Goal: Task Accomplishment & Management: Use online tool/utility

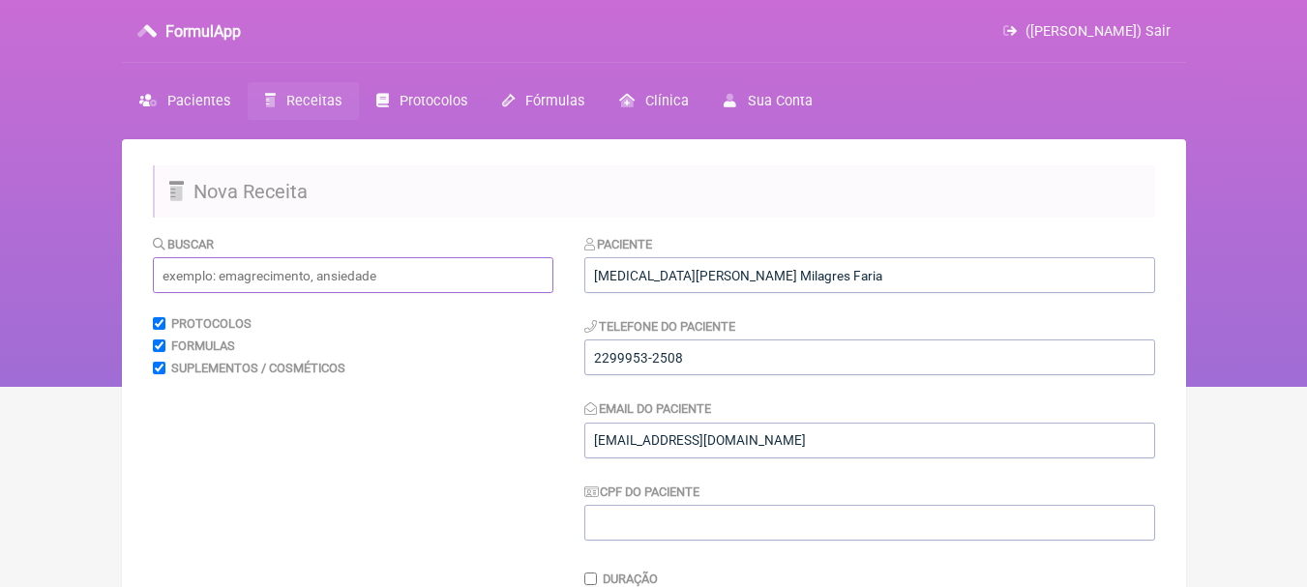
click at [385, 264] on input "text" at bounding box center [353, 275] width 400 height 36
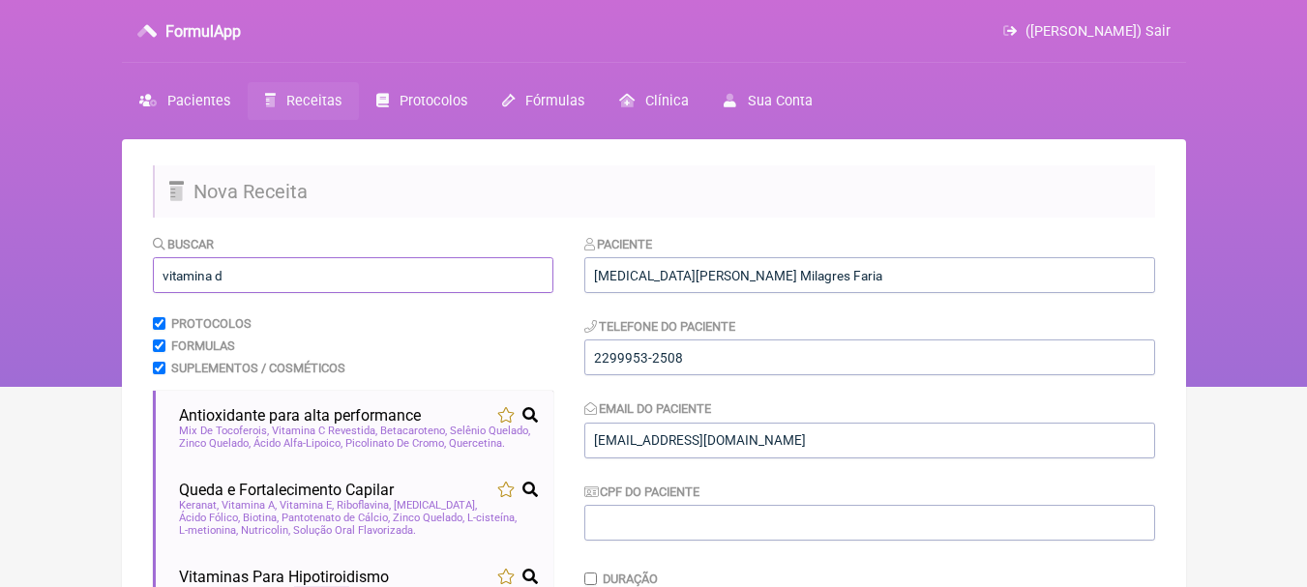
drag, startPoint x: 370, startPoint y: 284, endPoint x: 129, endPoint y: 288, distance: 240.9
click at [129, 288] on main "Nova Receita Buscar vitamina d Protocolos Formulas Suplementos / Cosméticos Ant…" at bounding box center [654, 597] width 1064 height 917
click at [247, 277] on input "vitamina d" at bounding box center [353, 275] width 400 height 36
drag, startPoint x: 272, startPoint y: 277, endPoint x: 0, endPoint y: 277, distance: 271.8
click at [0, 277] on div "FormulApp ([PERSON_NAME]) Sair [GEOGRAPHIC_DATA] Receitas Protocolos Fórmulas […" at bounding box center [653, 193] width 1307 height 387
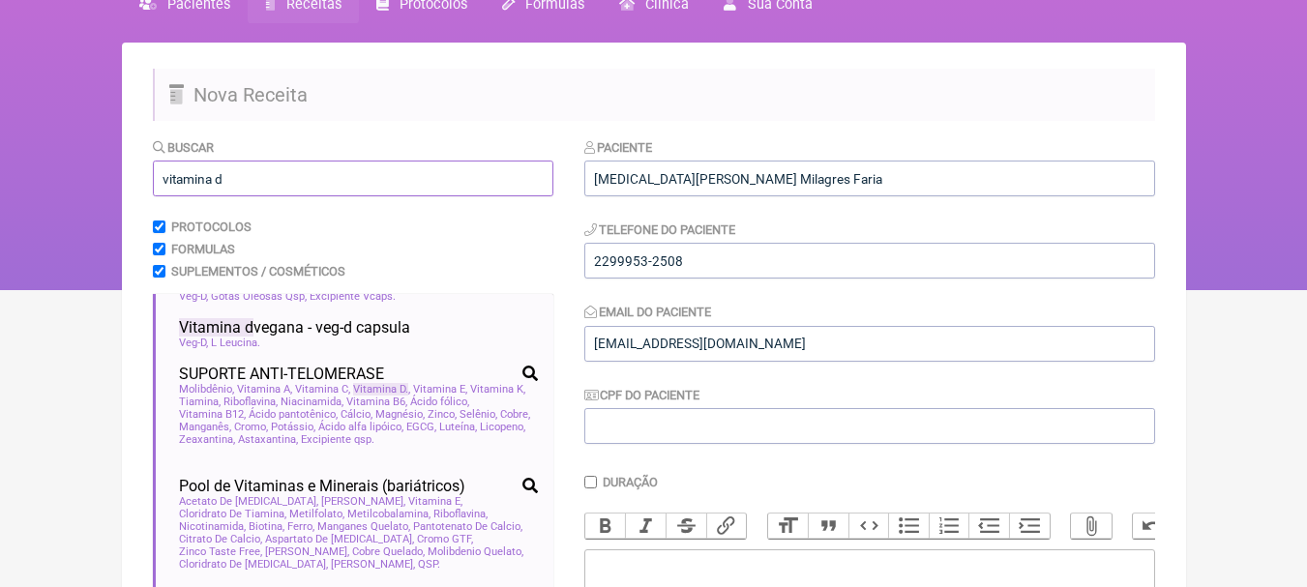
scroll to position [774, 0]
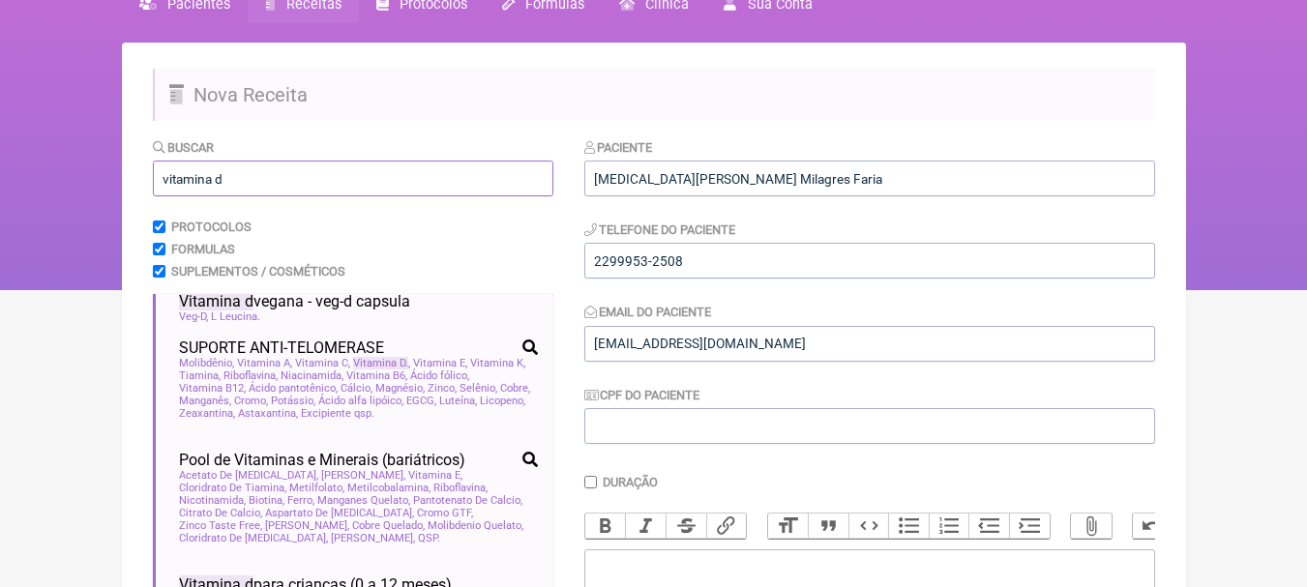
drag, startPoint x: 312, startPoint y: 169, endPoint x: 0, endPoint y: 163, distance: 312.5
click at [1, 163] on div "FormulApp ([PERSON_NAME]) Sair [GEOGRAPHIC_DATA] Receitas Protocolos Fórmulas […" at bounding box center [653, 96] width 1307 height 387
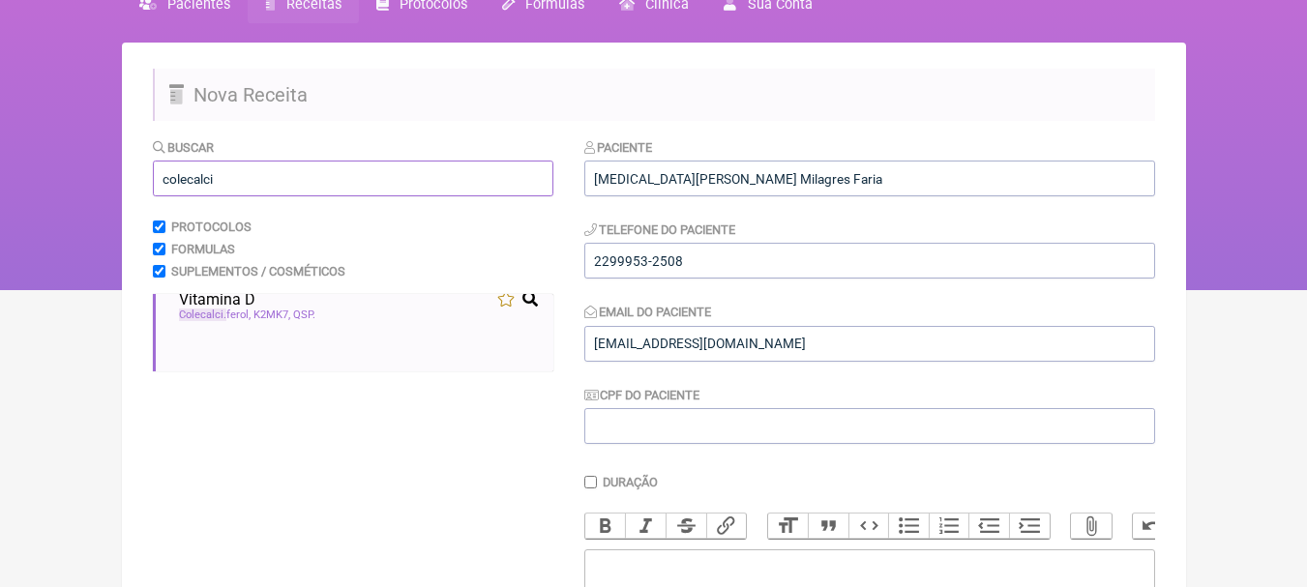
scroll to position [19, 0]
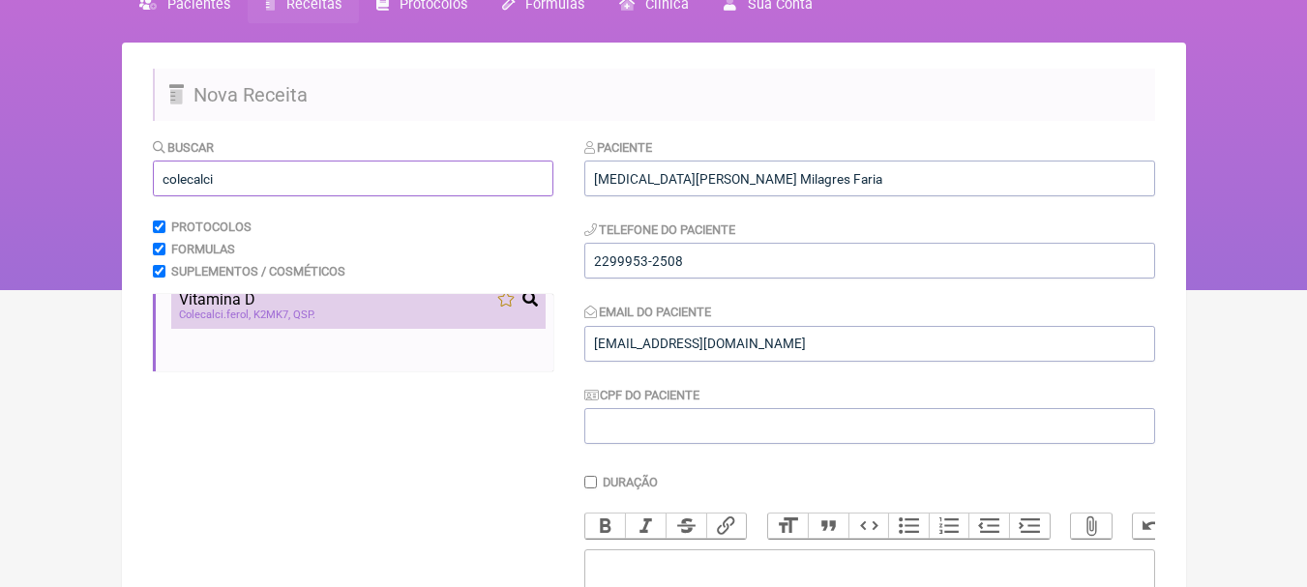
type input "colecalci"
click at [351, 300] on div "Vitamina D" at bounding box center [358, 299] width 359 height 18
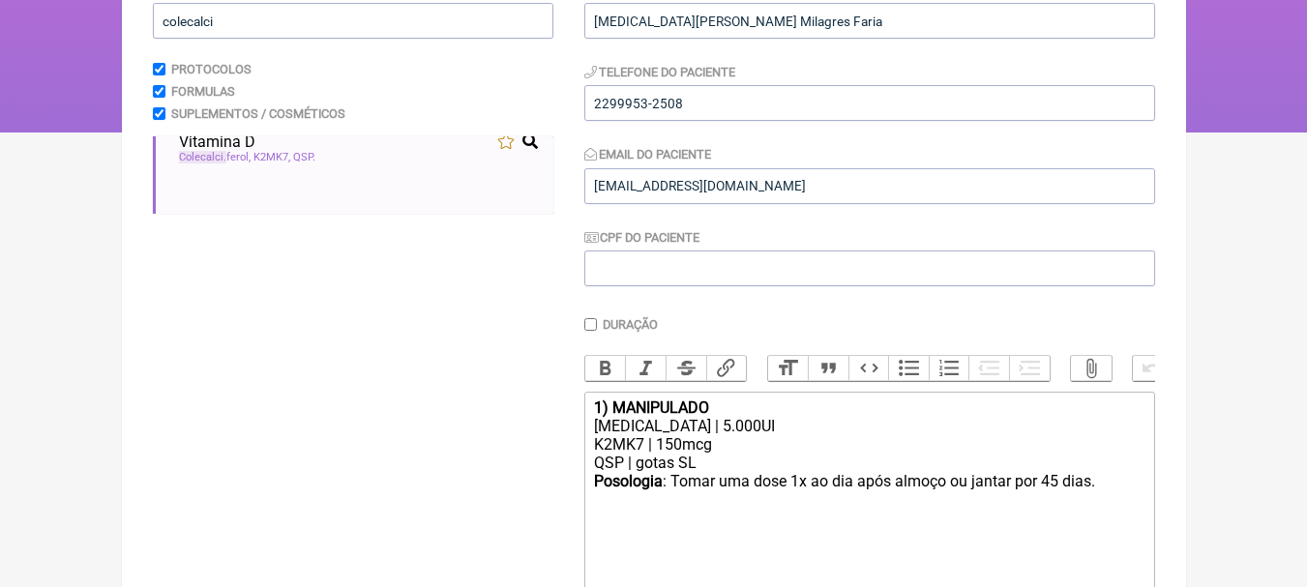
scroll to position [290, 0]
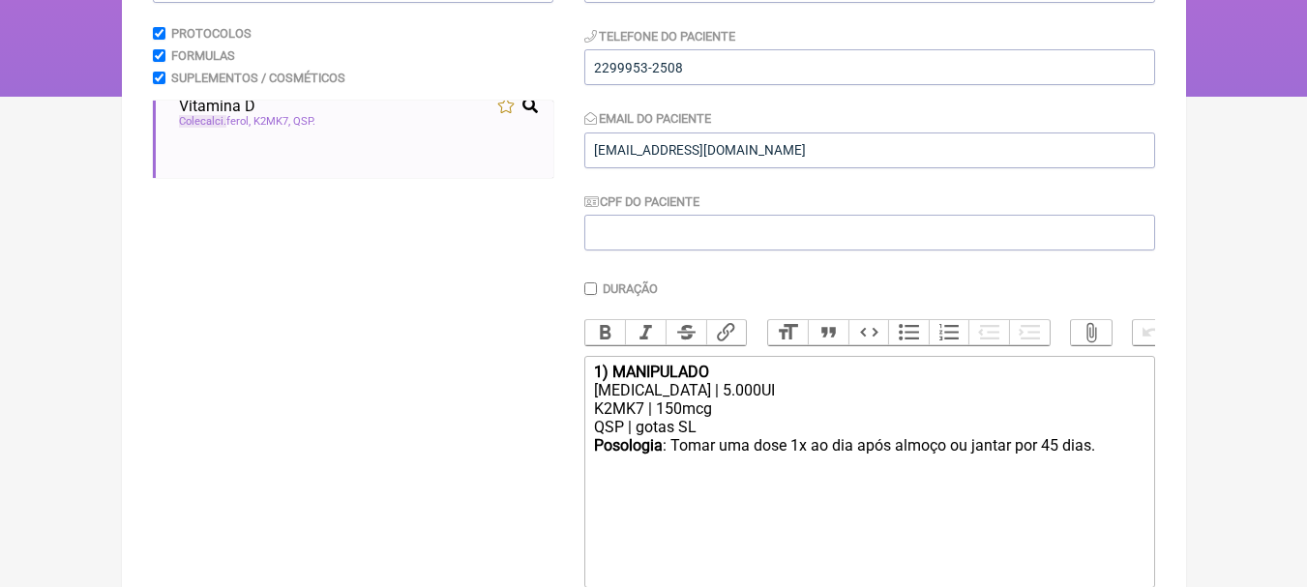
click at [709, 399] on div "[MEDICAL_DATA] | 5.000UI" at bounding box center [868, 390] width 549 height 18
drag, startPoint x: 770, startPoint y: 391, endPoint x: 615, endPoint y: 365, distance: 157.0
click at [615, 365] on div "Duração Duração de 30 dias Bold Italic Strikethrough Link Heading Quote Code Bu…" at bounding box center [869, 457] width 571 height 352
click at [713, 399] on div "[MEDICAL_DATA] | 10.000UI" at bounding box center [868, 390] width 549 height 18
click at [720, 436] on div "QSP | gotas SL" at bounding box center [868, 427] width 549 height 18
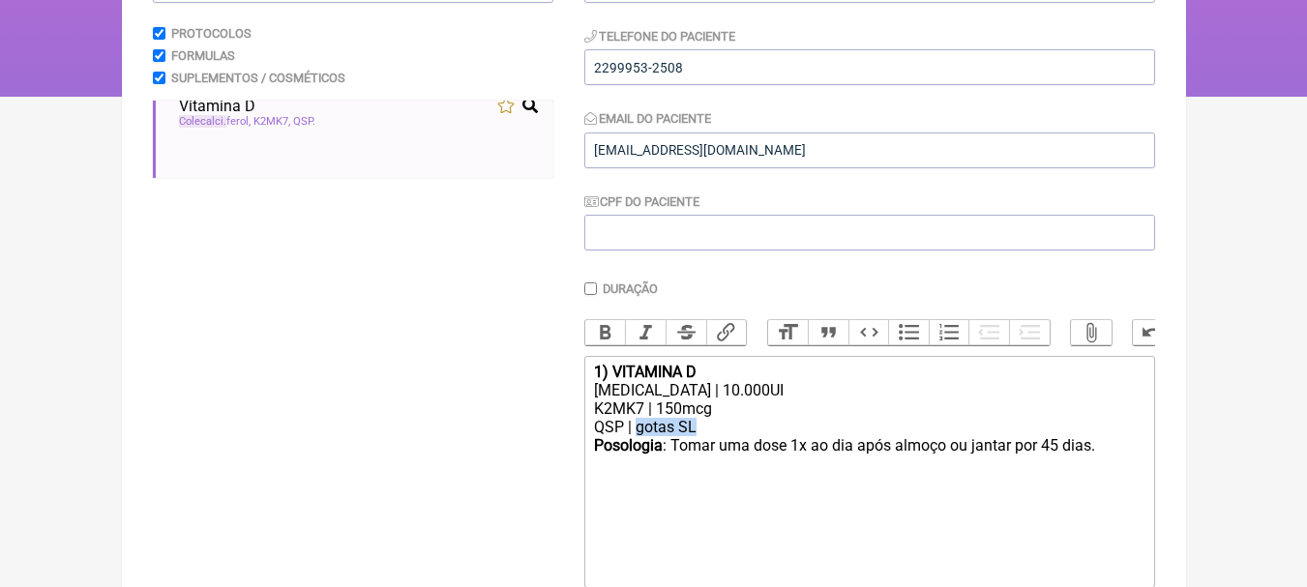
drag, startPoint x: 727, startPoint y: 444, endPoint x: 638, endPoint y: 444, distance: 89.0
click at [638, 436] on div "QSP | gotas SL" at bounding box center [868, 427] width 549 height 18
click at [1134, 341] on button "Undo" at bounding box center [1153, 332] width 41 height 25
click at [1021, 381] on div "1) VITAMINA D" at bounding box center [868, 372] width 549 height 18
click at [751, 417] on div "K2MK7 | 150mcg" at bounding box center [868, 408] width 549 height 18
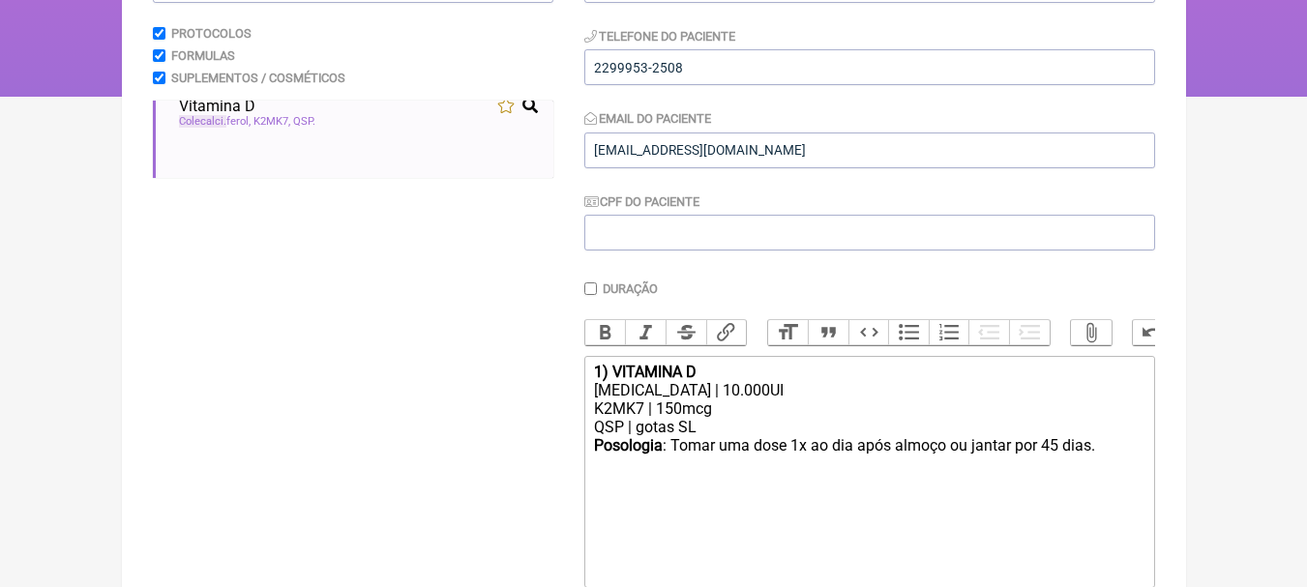
click at [747, 418] on div "K2MK7 | 150mcg" at bounding box center [868, 408] width 549 height 18
click at [749, 464] on div "Posologia : Tomar uma dose 1x ao dia após almoço ou jantar por 45 dias. ㅤ" at bounding box center [868, 455] width 549 height 39
click at [801, 460] on div "Posologia : Tomar uma dose 1x ao dia após almoço ou jantar por 45 dias. ㅤ" at bounding box center [868, 455] width 549 height 39
click at [1053, 459] on div "Posologia : Tomar uma dose 1x ao dia após almoço ou jantar por 45 dias. ㅤ" at bounding box center [868, 455] width 549 height 39
click at [1059, 458] on div "Posologia : Tomar uma dose 1x ao dia após almoço ou jantar por 45 dias. ㅤ" at bounding box center [868, 455] width 549 height 39
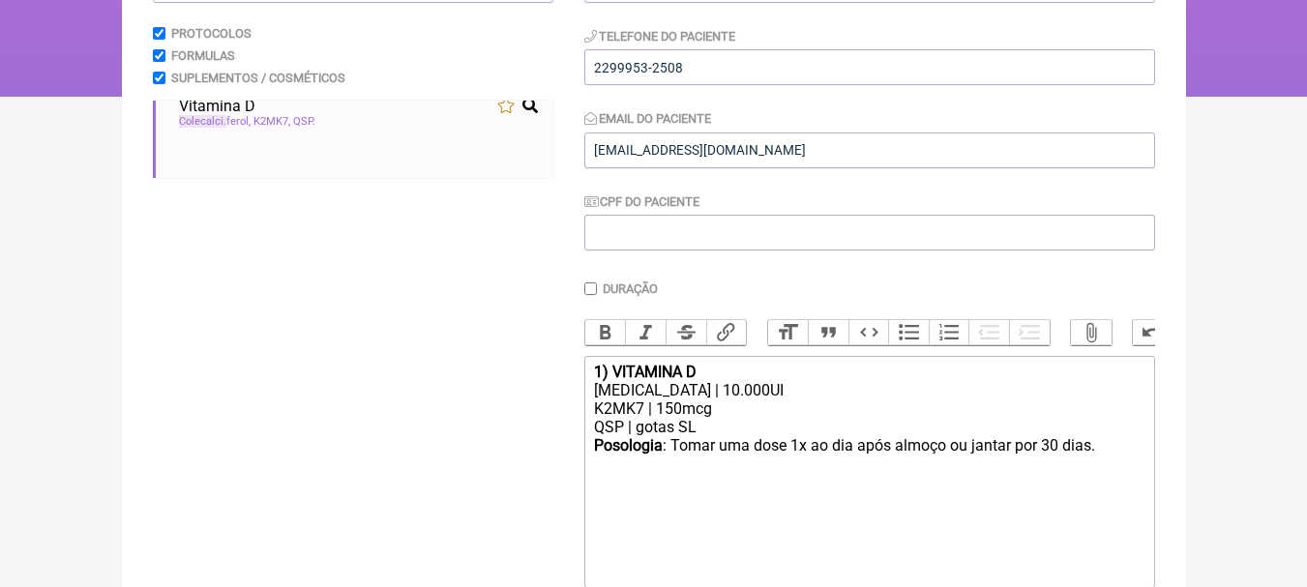
type trix-editor "<div><strong>1) VITAMINA D</strong></div><div>[MEDICAL_DATA] | 10.000UI</div><d…"
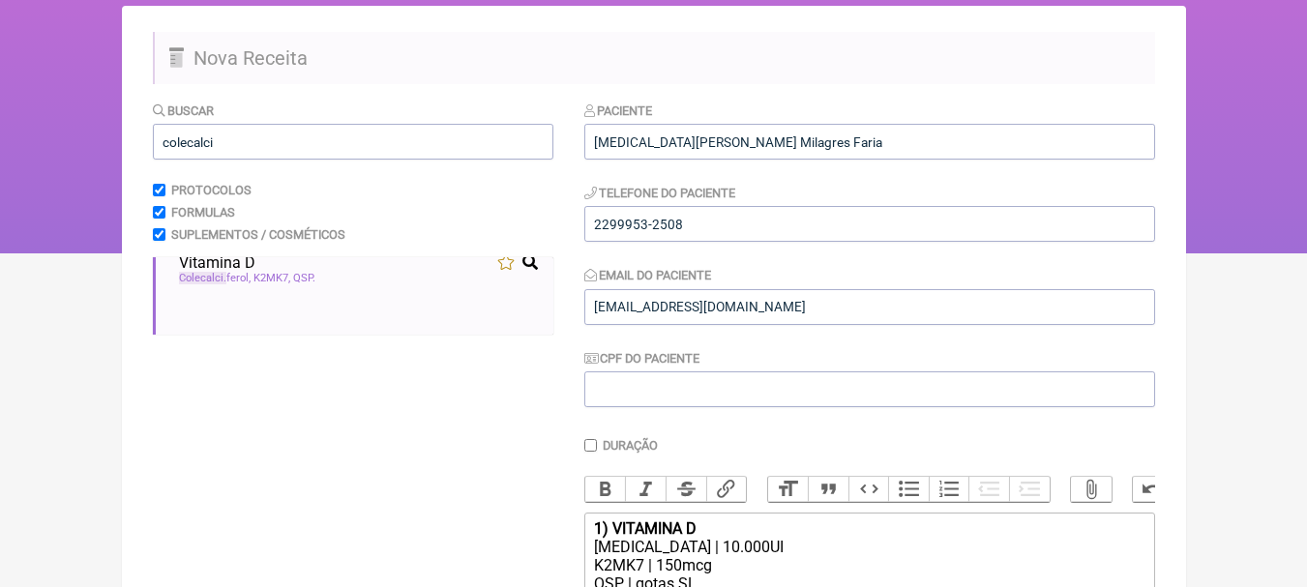
scroll to position [0, 0]
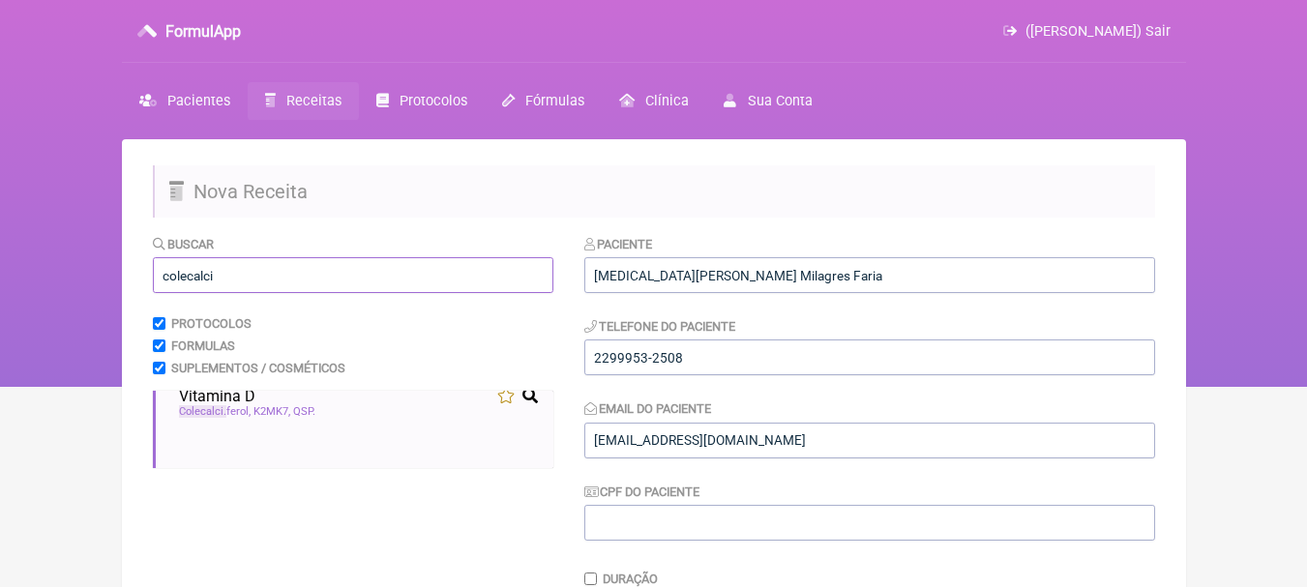
drag, startPoint x: 258, startPoint y: 272, endPoint x: 0, endPoint y: 272, distance: 258.3
click at [0, 272] on div "FormulApp ([PERSON_NAME]) Sair [GEOGRAPHIC_DATA] Receitas Protocolos Fórmulas […" at bounding box center [653, 193] width 1307 height 387
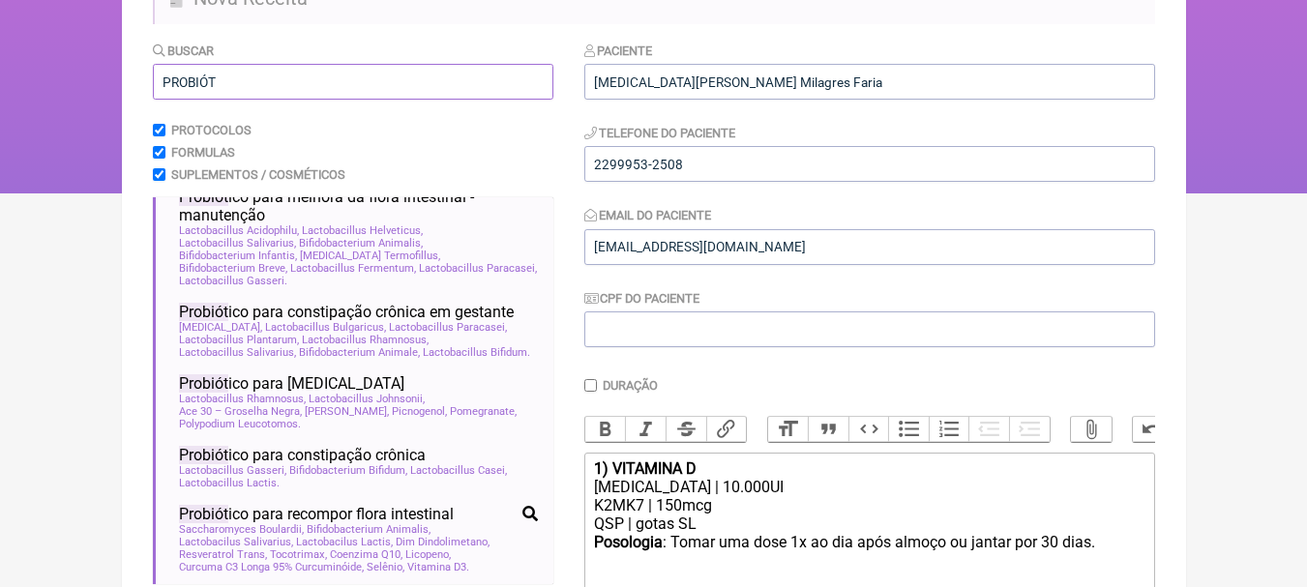
scroll to position [119, 0]
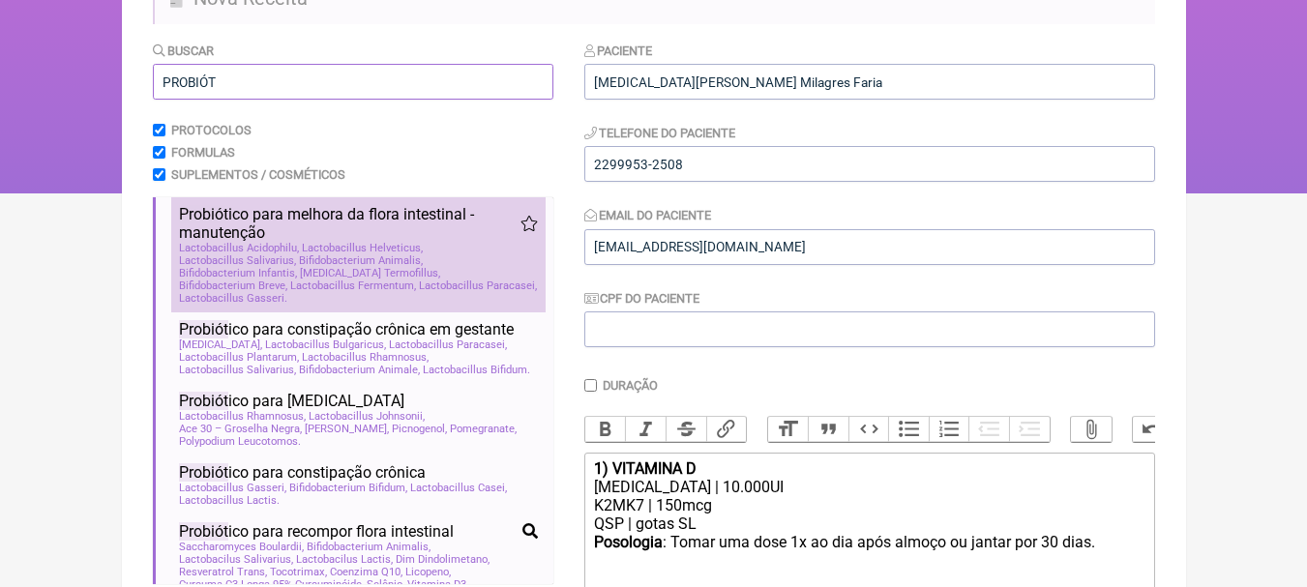
type input "PROBIÓT"
click at [478, 233] on span "Probiót ico para melhora da flora intestinal - manutenção" at bounding box center [349, 223] width 341 height 37
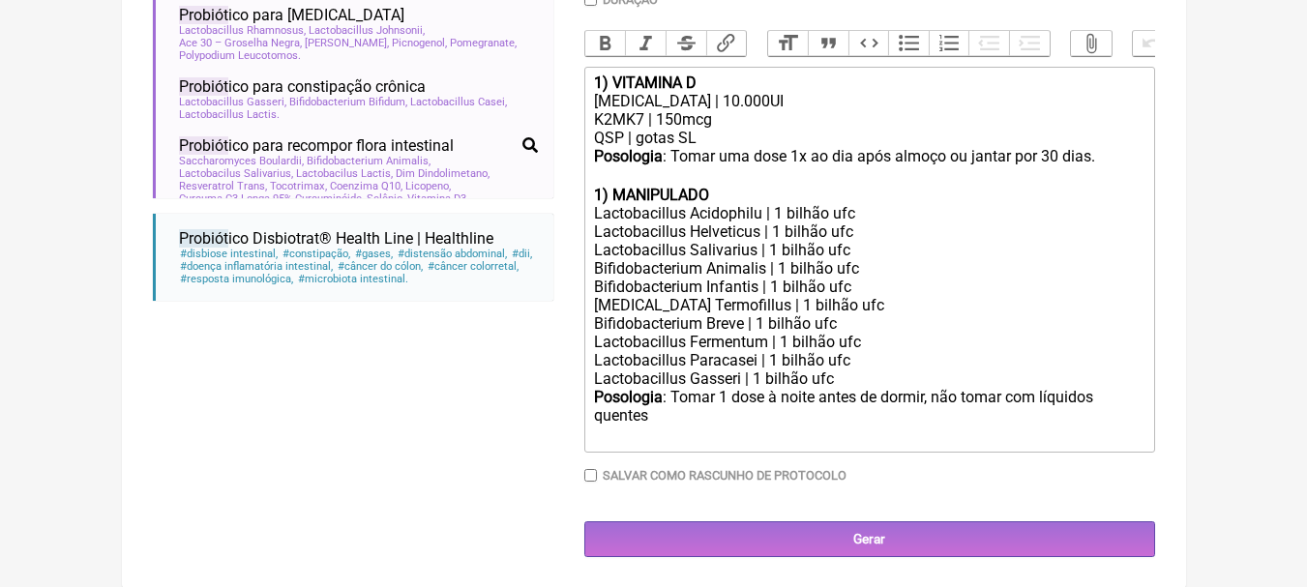
scroll to position [580, 0]
click at [604, 203] on strong "1) MANIPULADO" at bounding box center [651, 194] width 115 height 18
drag, startPoint x: 720, startPoint y: 212, endPoint x: 618, endPoint y: 203, distance: 101.9
click at [618, 203] on div "2 ) MANIPULADO" at bounding box center [868, 194] width 549 height 18
click at [709, 144] on div "QSP | gotas SL" at bounding box center [868, 137] width 549 height 18
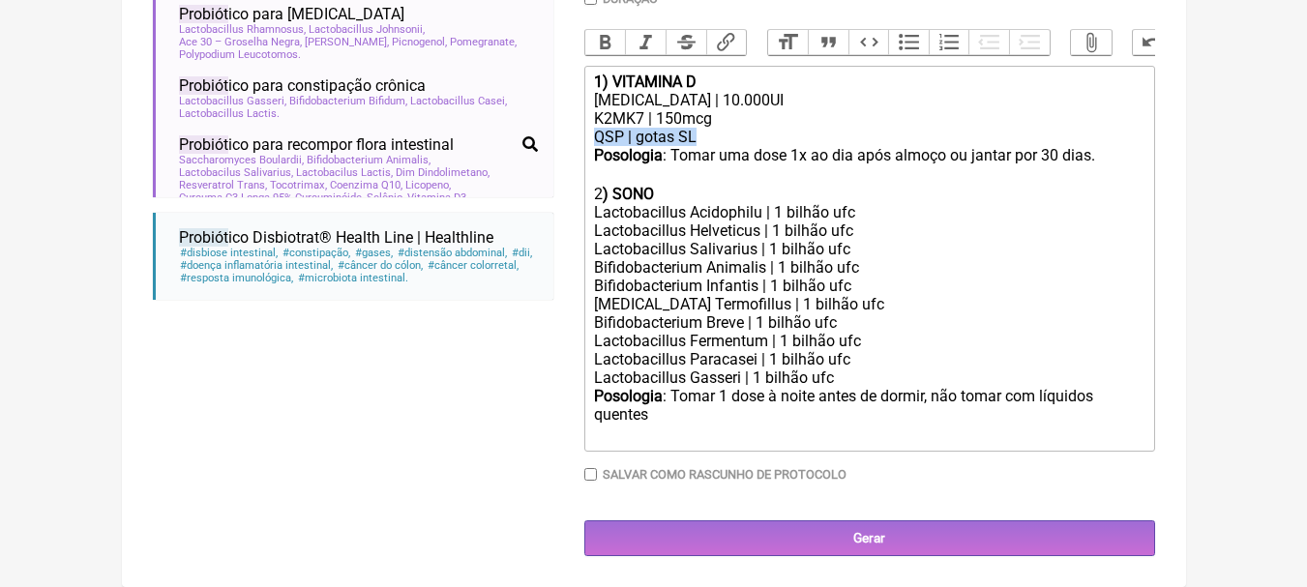
drag, startPoint x: 714, startPoint y: 145, endPoint x: 572, endPoint y: 152, distance: 142.4
click at [572, 152] on form "Buscar PROBIÓT Protocolos Formulas Suplementos / Cosméticos Probiót ico potenci…" at bounding box center [654, 105] width 1002 height 902
copy div "QSP | gotas SL"
click at [888, 387] on div "Lactobacillus Gasseri | 1 bilhão ufc" at bounding box center [868, 378] width 549 height 18
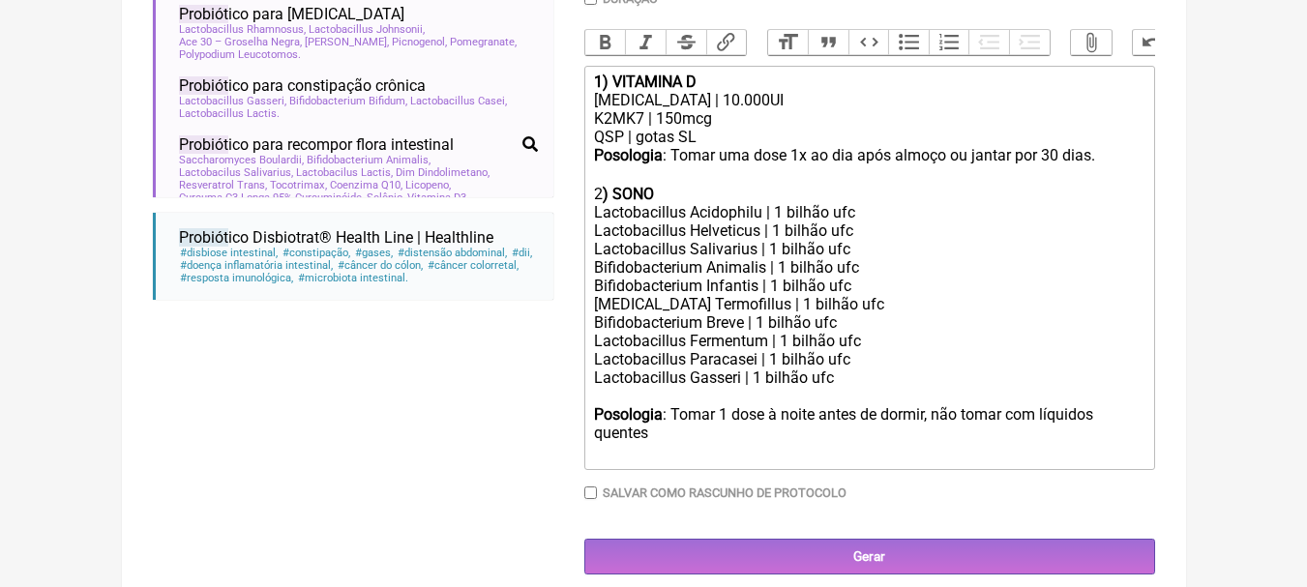
paste trix-editor "QSP | gotas SL"
click at [673, 203] on div "2 ) SONO" at bounding box center [868, 194] width 549 height 18
click at [906, 295] on div "Bifidobacterium Infantis | 1 bilhão ufc" at bounding box center [868, 286] width 549 height 18
click at [819, 430] on div "Posologia : Tomar 1 dose à noite antes de dormir, não tomar com líquidos quente…" at bounding box center [868, 433] width 549 height 57
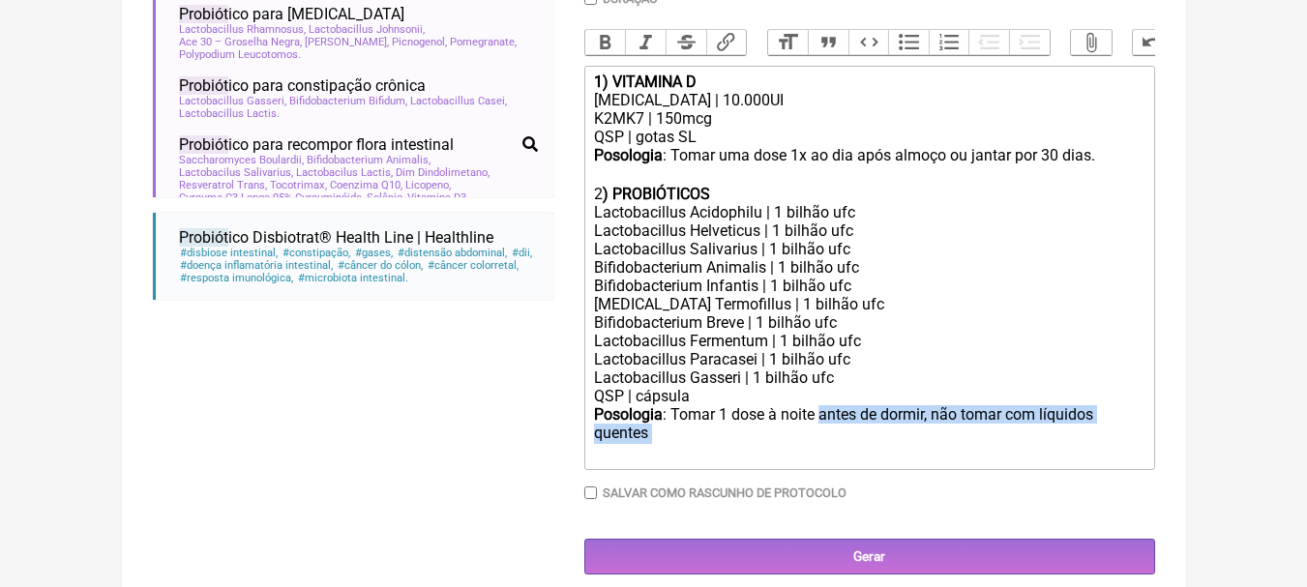
drag, startPoint x: 821, startPoint y: 425, endPoint x: 821, endPoint y: 453, distance: 28.1
click at [821, 453] on div "Posologia : Tomar 1 dose à noite antes de dormir, não tomar com líquidos quente…" at bounding box center [868, 433] width 549 height 57
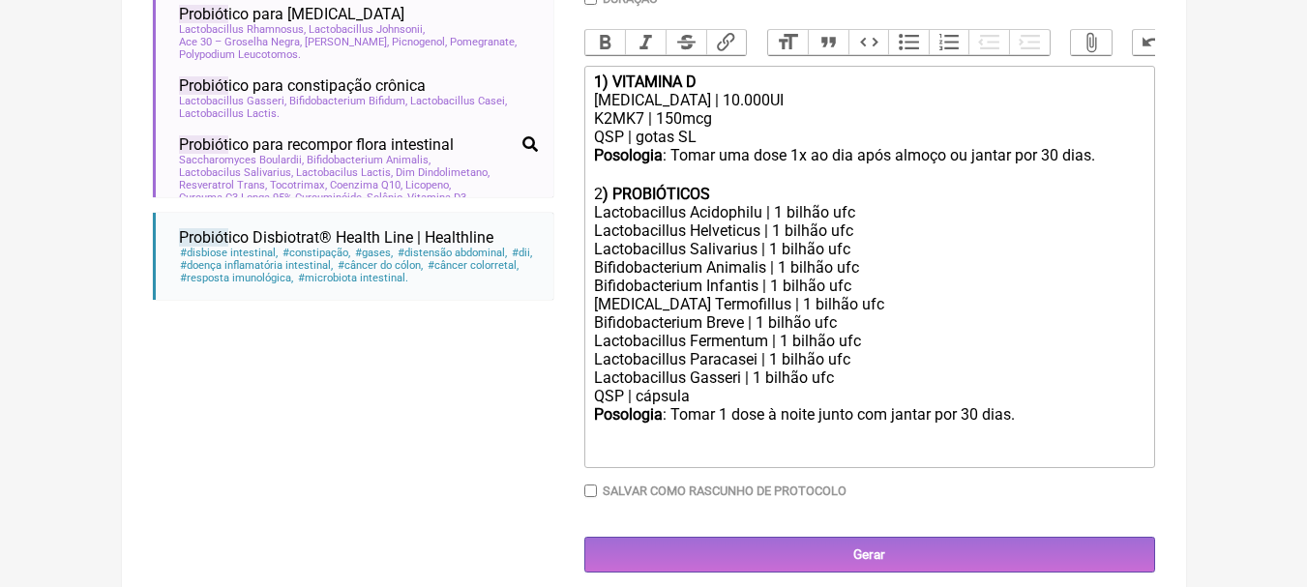
type trix-editor "<div><strong>1) VITAMINA D</strong></div><div>[MEDICAL_DATA] | 10.000UI</div><d…"
click at [1061, 295] on div "Bifidobacterium Infantis | 1 bilhão ufc" at bounding box center [868, 286] width 549 height 18
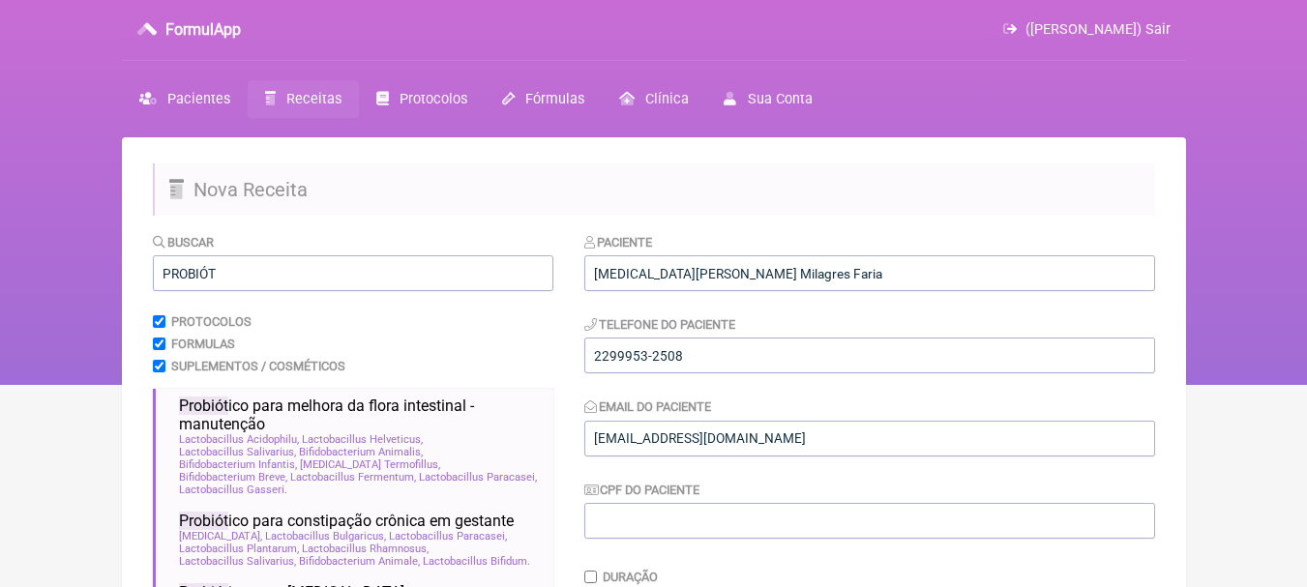
scroll to position [0, 0]
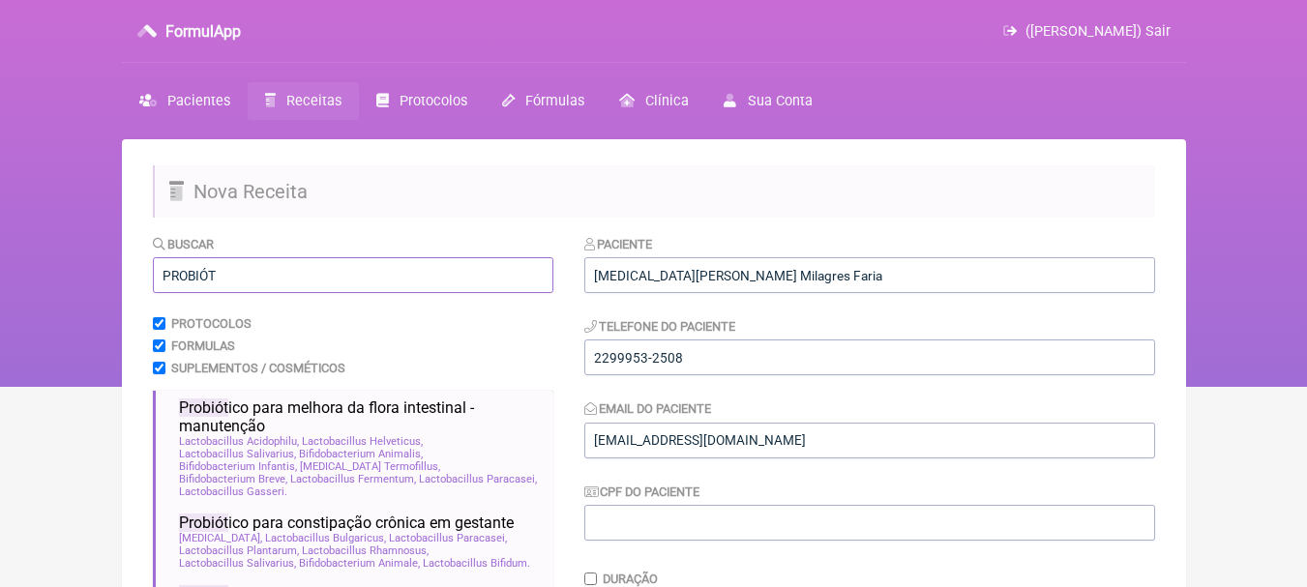
drag, startPoint x: 284, startPoint y: 270, endPoint x: 0, endPoint y: 235, distance: 286.5
click at [0, 235] on div "FormulApp ([PERSON_NAME]) Sair [GEOGRAPHIC_DATA] Receitas Protocolos Fórmulas […" at bounding box center [653, 193] width 1307 height 387
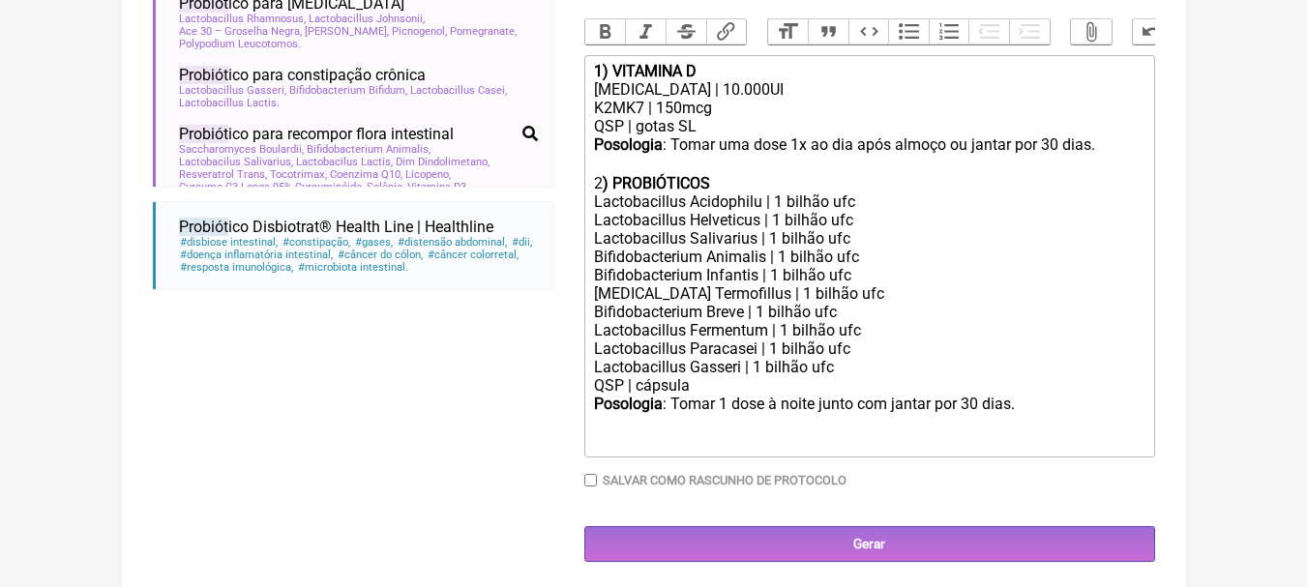
scroll to position [611, 0]
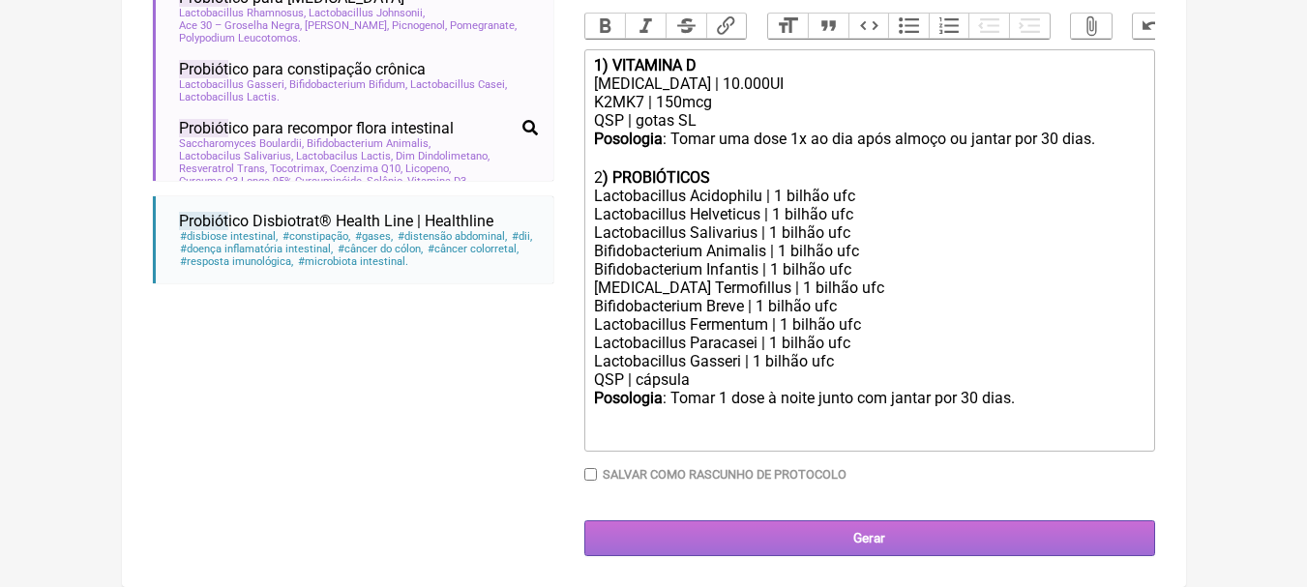
click at [937, 529] on input "Gerar" at bounding box center [869, 538] width 571 height 36
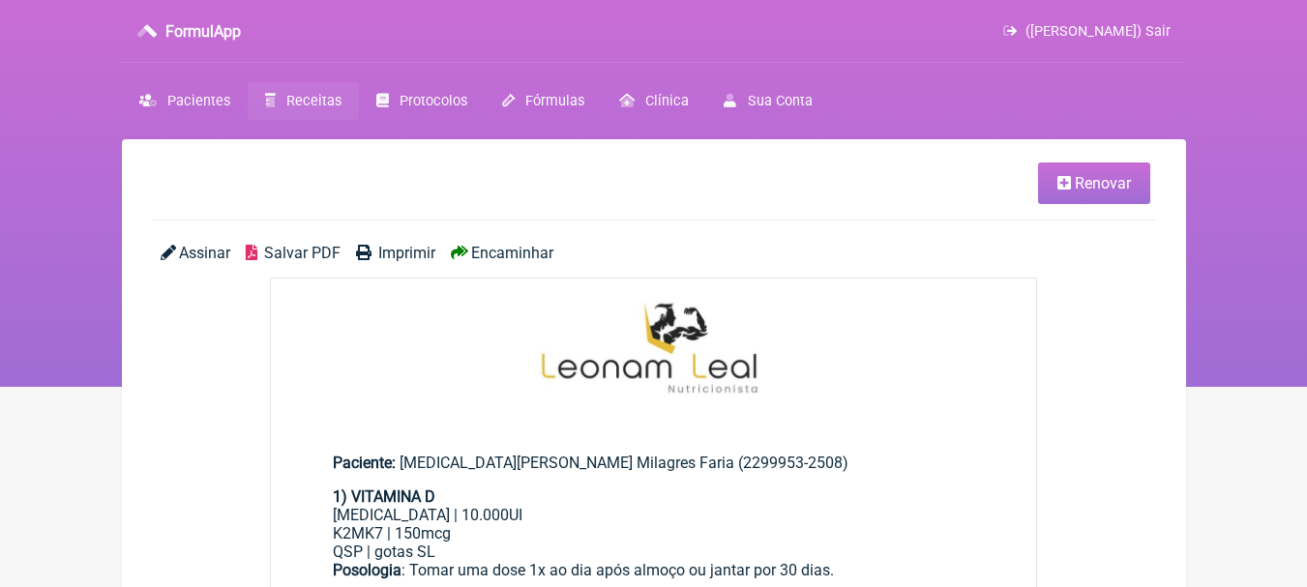
click at [297, 248] on span "Salvar PDF" at bounding box center [302, 253] width 76 height 18
click at [201, 103] on span "Pacientes" at bounding box center [198, 101] width 63 height 16
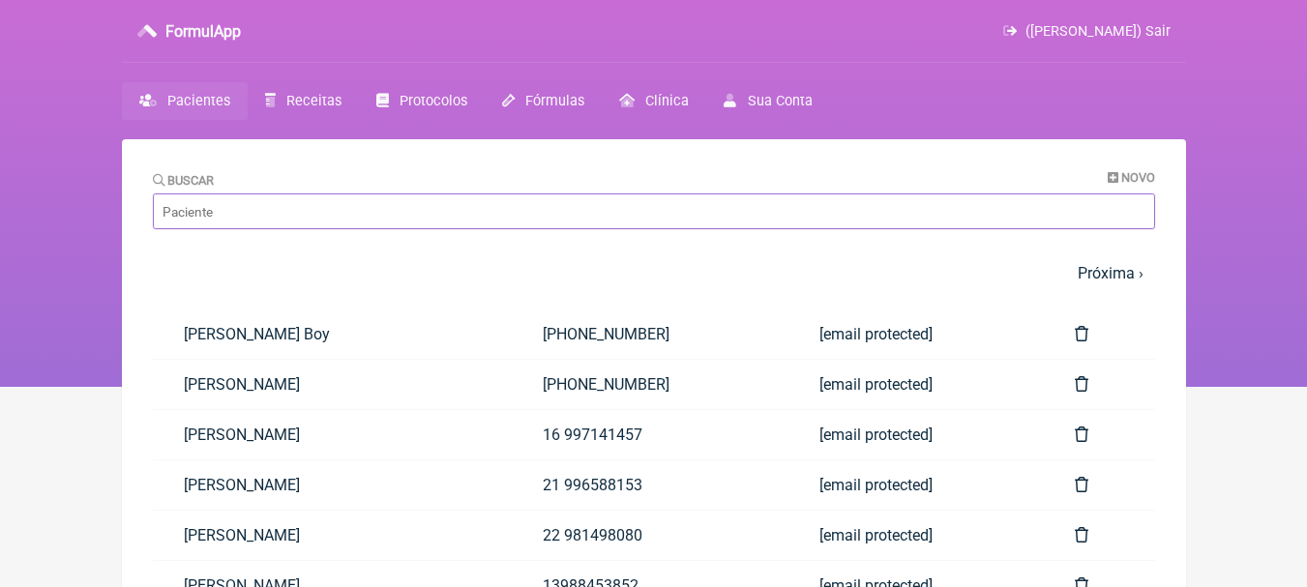
click at [325, 208] on input "Buscar" at bounding box center [654, 211] width 1002 height 36
type input "andressa"
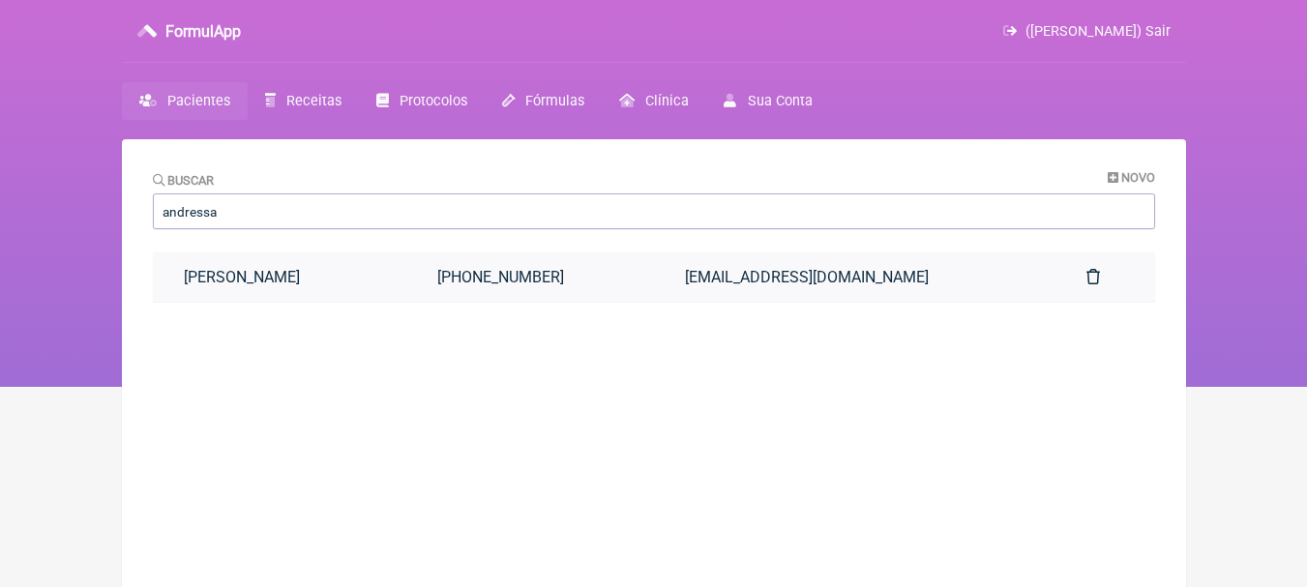
click at [407, 302] on link "Andressa Cristina Serafim Borge" at bounding box center [280, 276] width 254 height 49
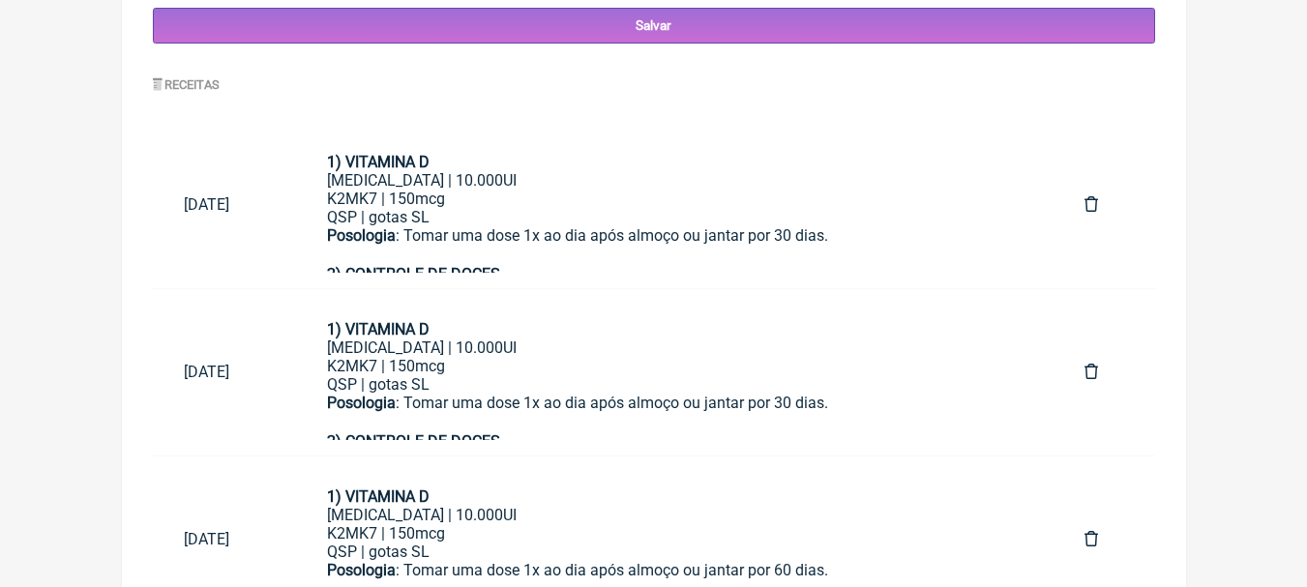
scroll to position [997, 0]
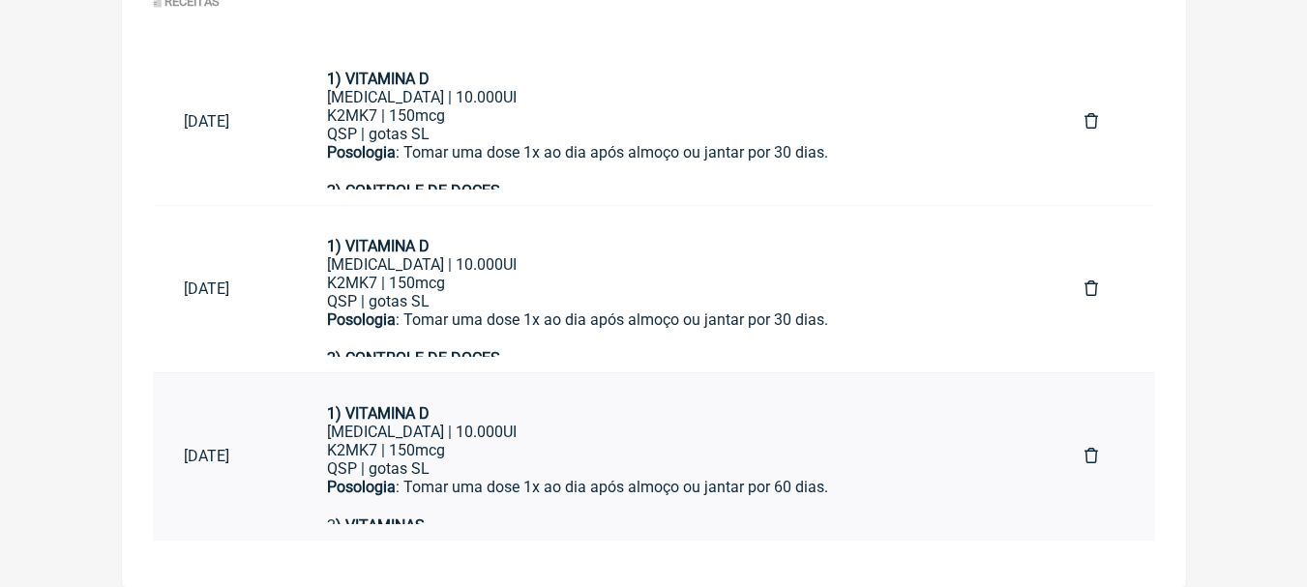
click at [833, 488] on div "Posologia : Tomar uma dose 1x ao dia após almoço ou jantar por 60 dias. ㅤ" at bounding box center [674, 488] width 695 height 20
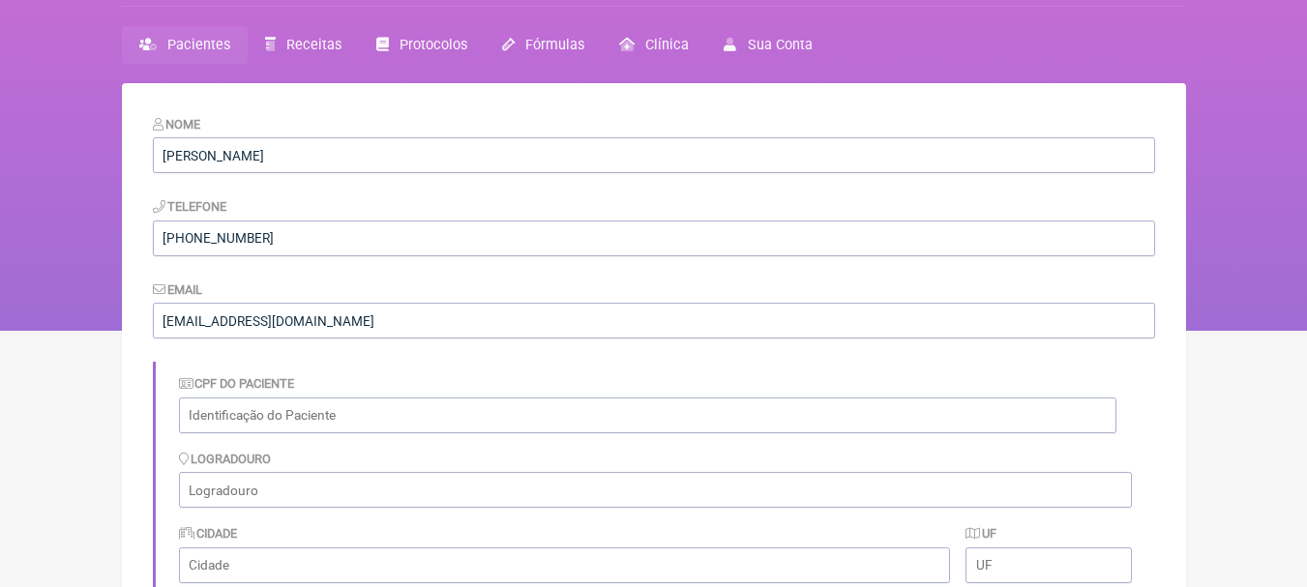
scroll to position [0, 0]
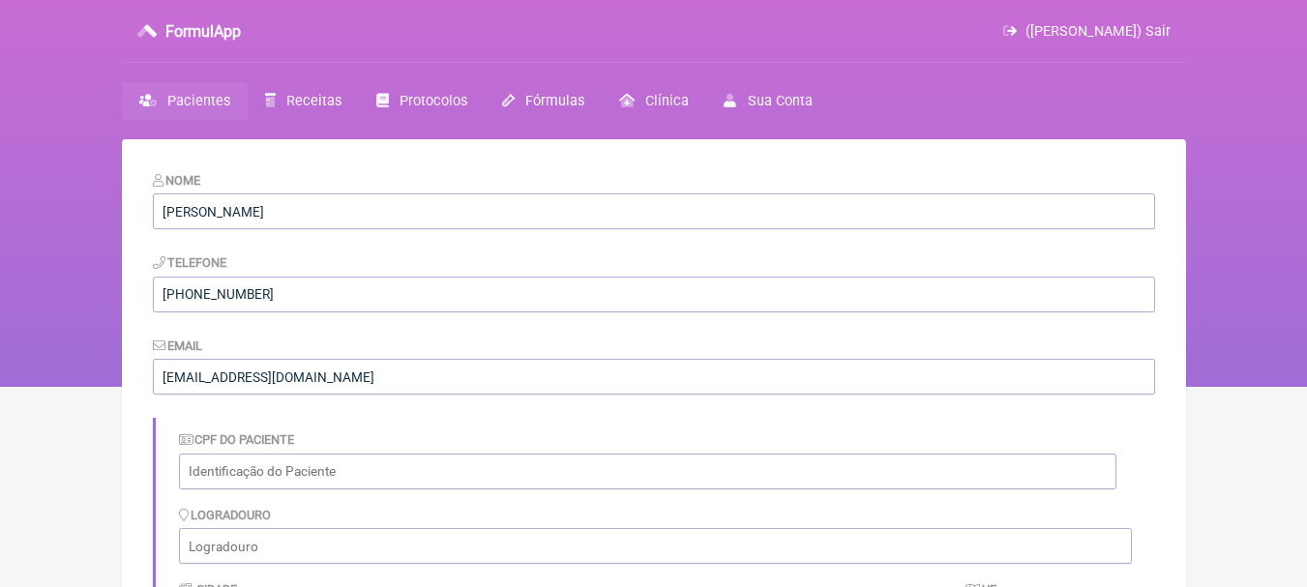
click at [234, 102] on link "Pacientes" at bounding box center [185, 101] width 126 height 38
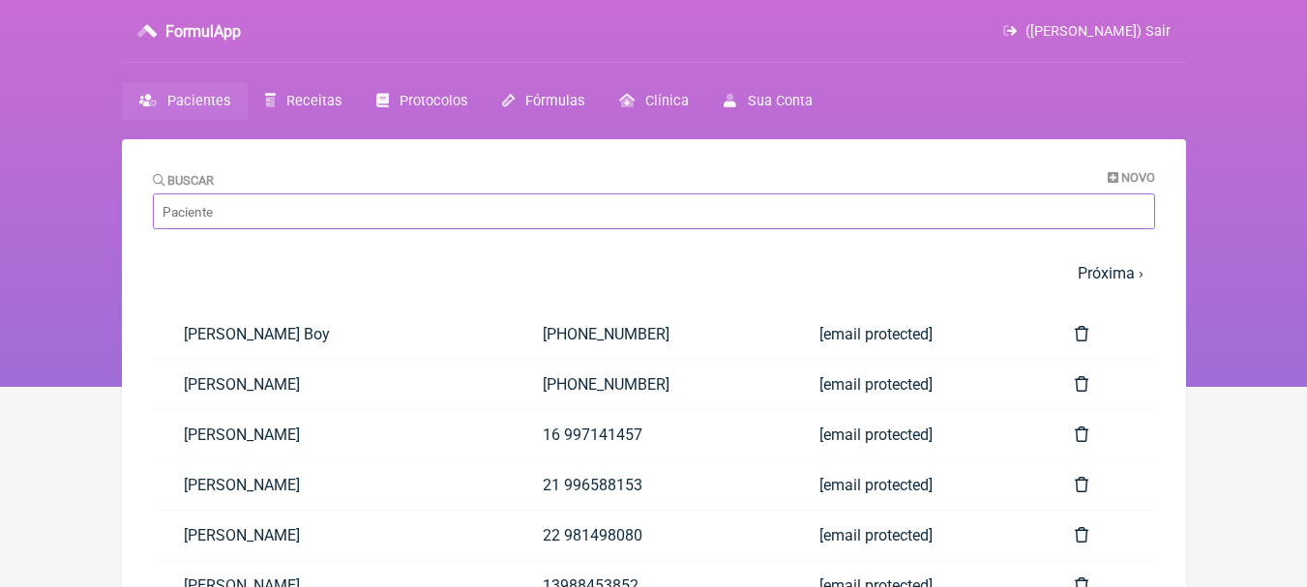
click at [466, 194] on input "Buscar" at bounding box center [654, 211] width 1002 height 36
type input "andressa"
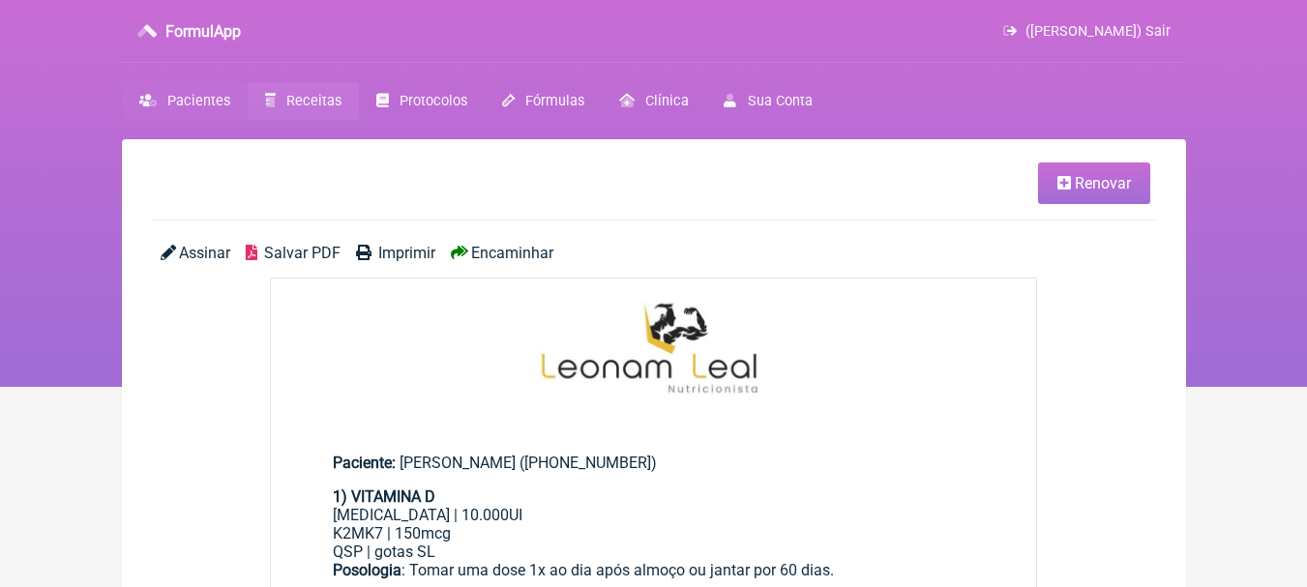
click at [189, 98] on span "Pacientes" at bounding box center [198, 101] width 63 height 16
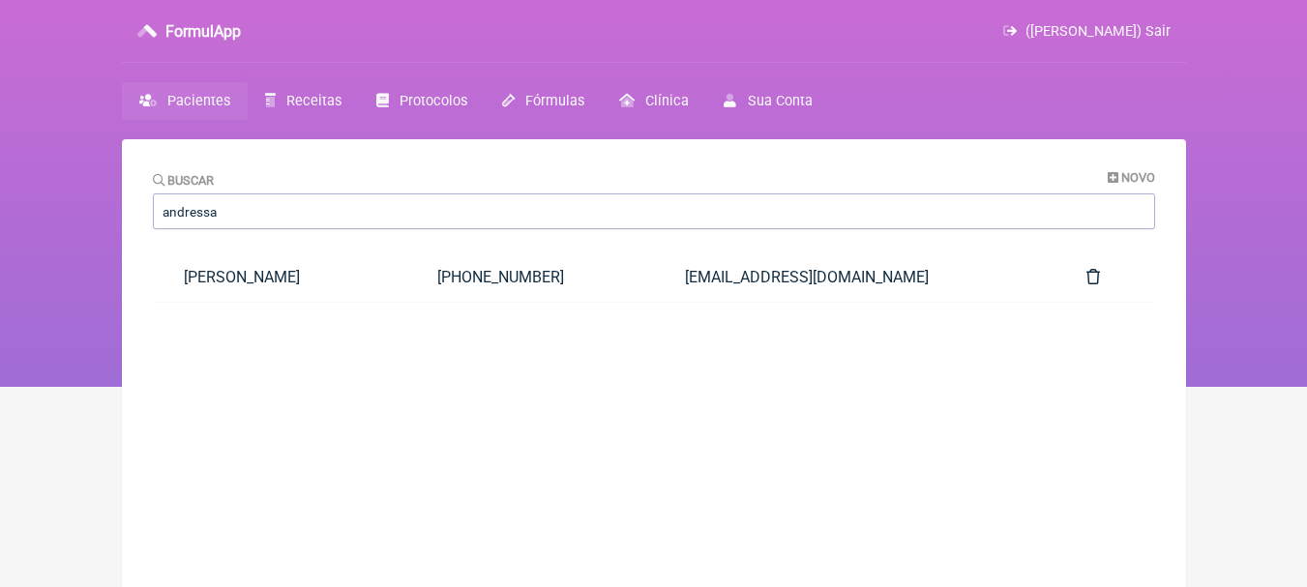
scroll to position [139, 0]
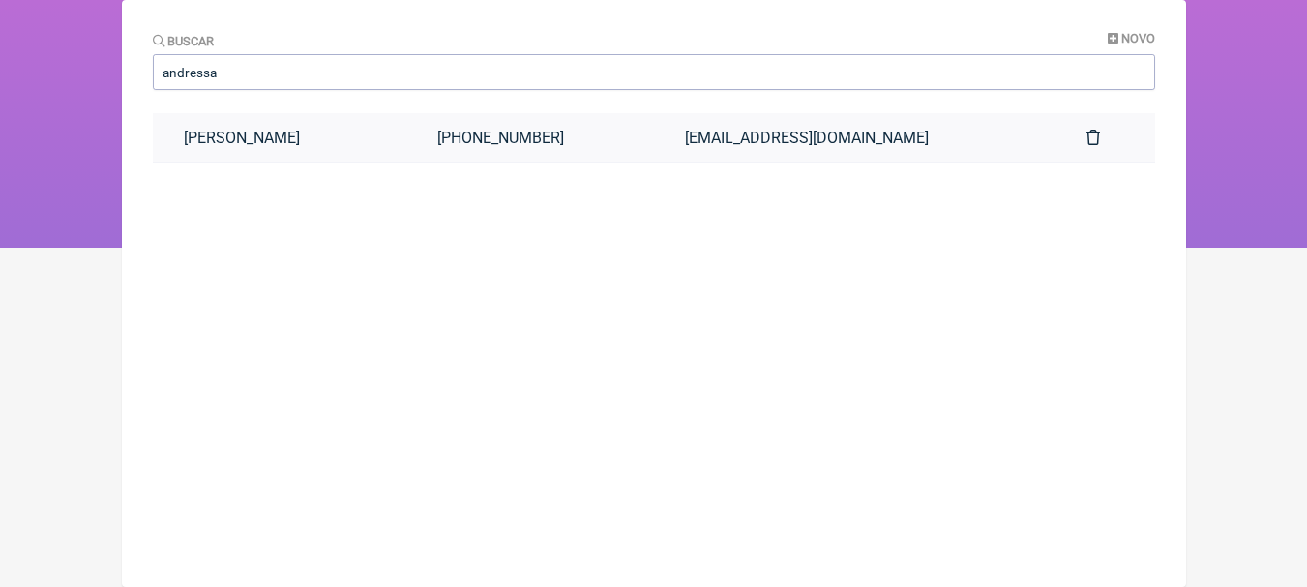
click at [360, 133] on link "[PERSON_NAME]" at bounding box center [280, 137] width 254 height 49
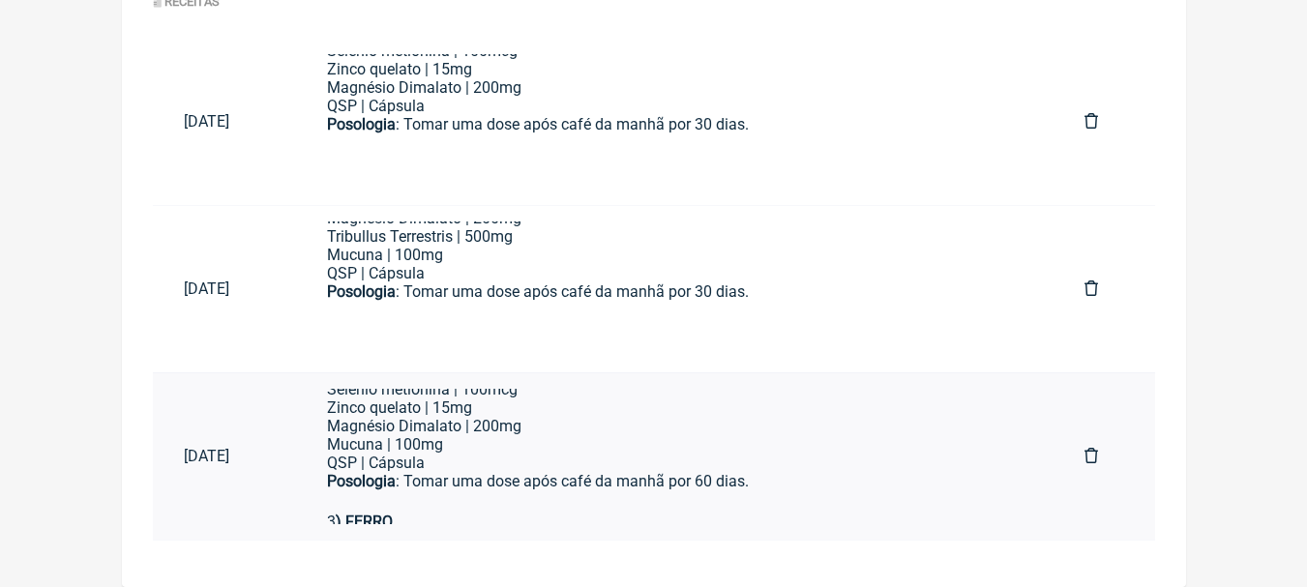
scroll to position [193, 0]
click at [692, 440] on div "Selênio metionina | 100mcg Zinco quelato | 15mg Magnésio Dimalato | 200mg Mucun…" at bounding box center [674, 415] width 695 height 74
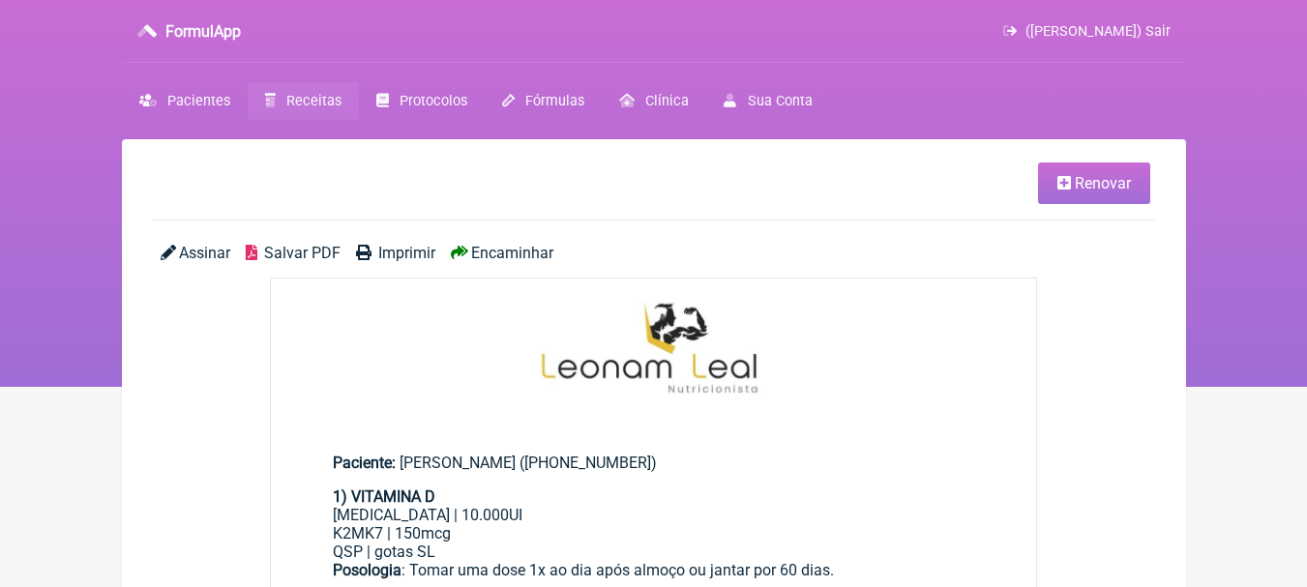
click at [1117, 209] on ul "Renovar" at bounding box center [654, 192] width 1002 height 58
click at [1114, 191] on span "Renovar" at bounding box center [1103, 183] width 56 height 18
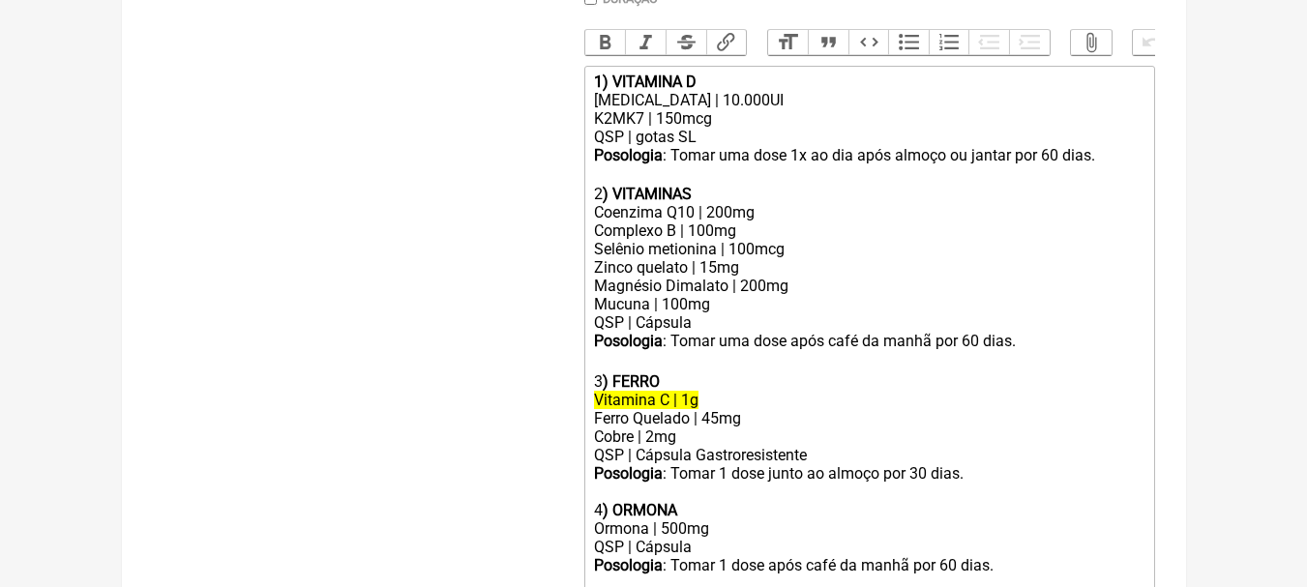
scroll to position [677, 0]
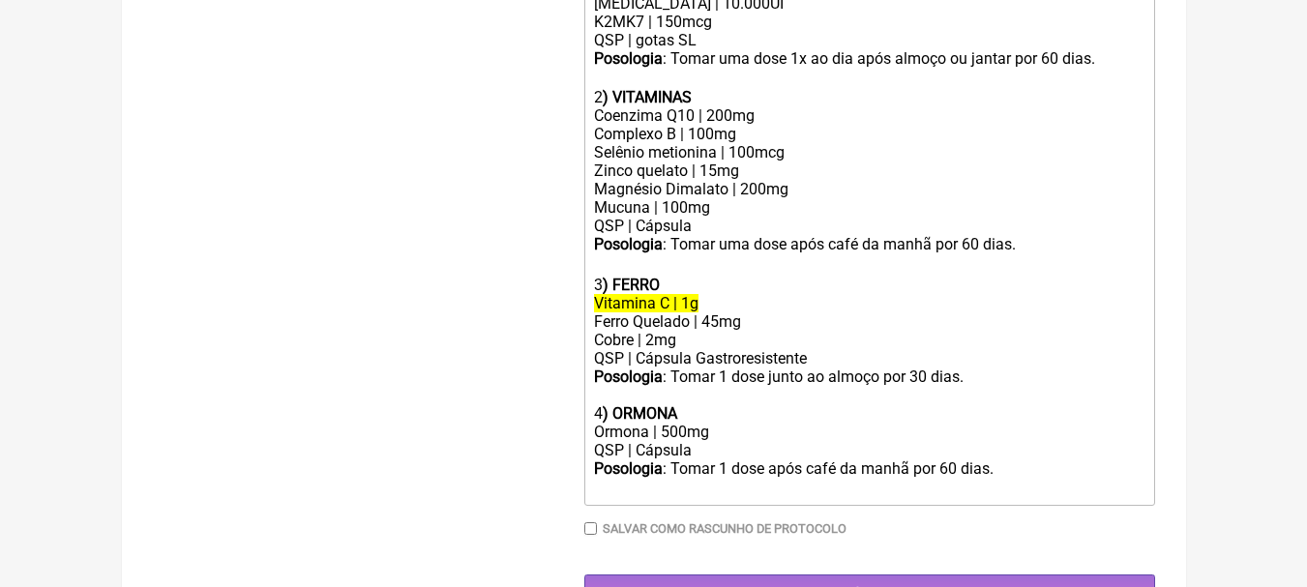
click at [1006, 486] on div "Posologia : Tomar 1 dose após café da manhã por 60 dias.ㅤ" at bounding box center [868, 478] width 549 height 39
click at [745, 459] on div "QSP | Cápsula" at bounding box center [868, 450] width 549 height 18
click at [951, 481] on div "Posologia : Tomar 1 dose após café da manhã por 60 dias.ㅤ" at bounding box center [868, 478] width 549 height 39
click at [934, 386] on div "Posologia : Tomar 1 dose junto ao almoço por 30 dias." at bounding box center [868, 386] width 549 height 37
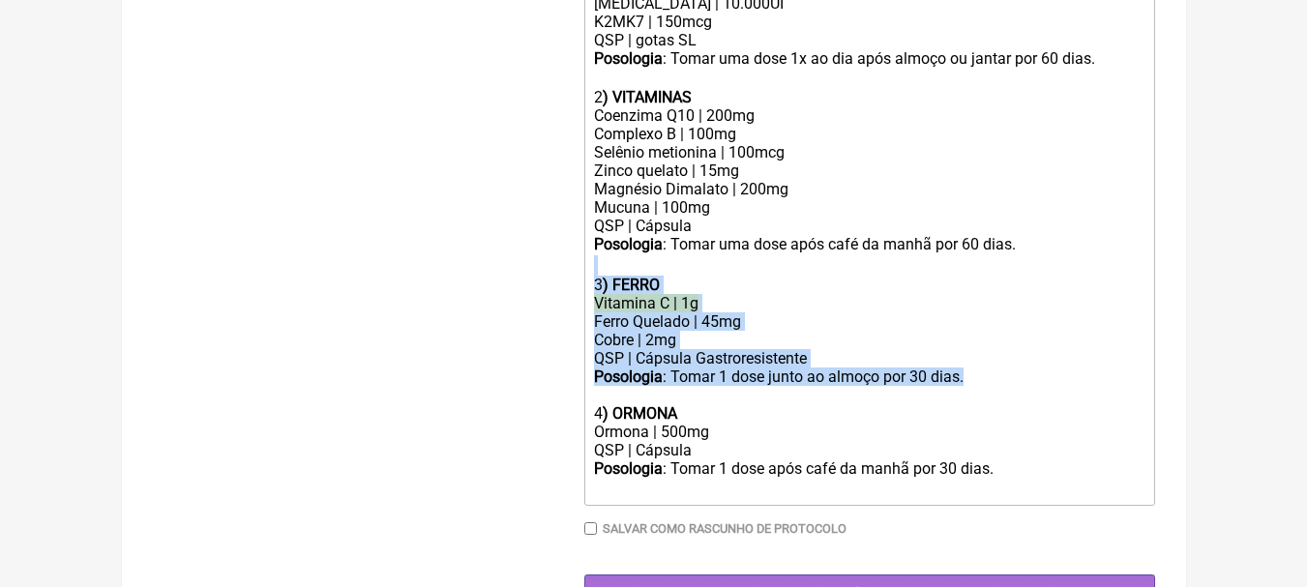
drag, startPoint x: 975, startPoint y: 384, endPoint x: 584, endPoint y: 290, distance: 401.9
click at [584, 290] on trix-editor "1) VITAMINA D Colecalciferol | 10.000UI K2MK7 | 150mcg QSP | gotas SL Posologia…" at bounding box center [869, 237] width 571 height 537
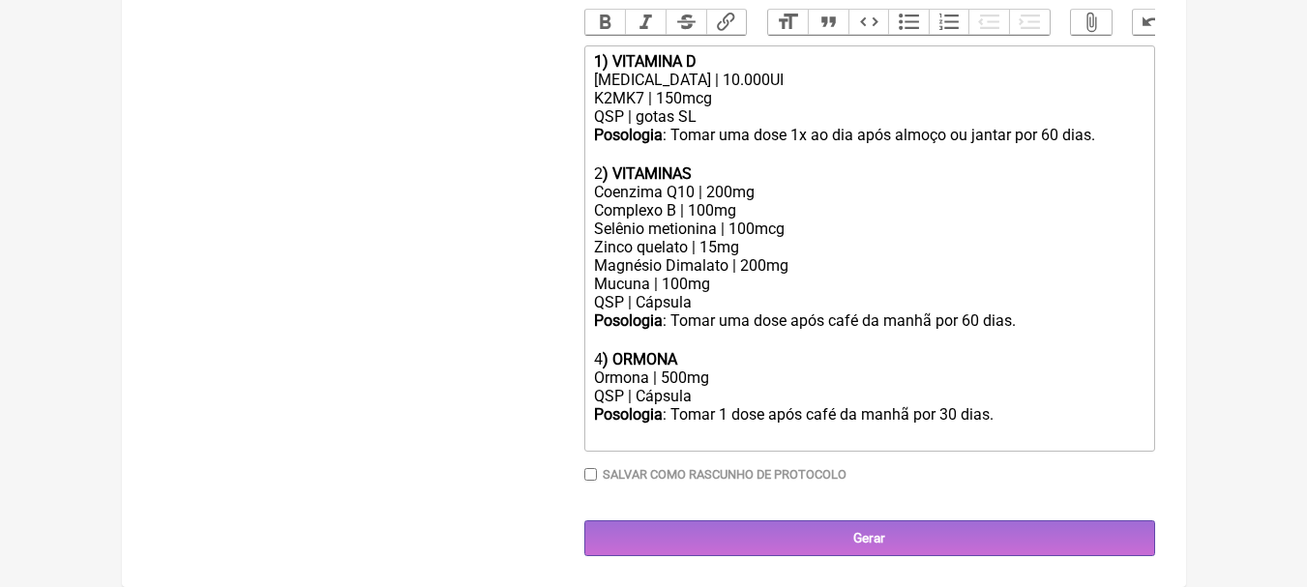
scroll to position [615, 0]
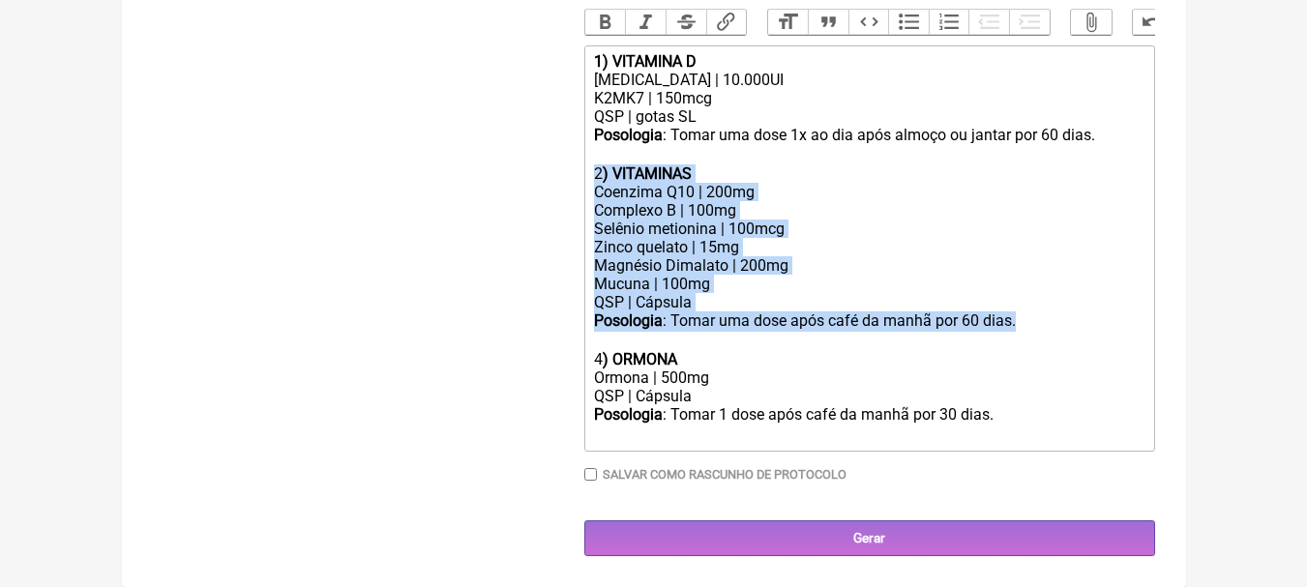
drag, startPoint x: 1026, startPoint y: 326, endPoint x: 519, endPoint y: 166, distance: 531.4
click at [519, 166] on form "Buscar Protocolos Formulas Suplementos / Cosméticos Paciente Andressa Cristina …" at bounding box center [654, 94] width 1002 height 923
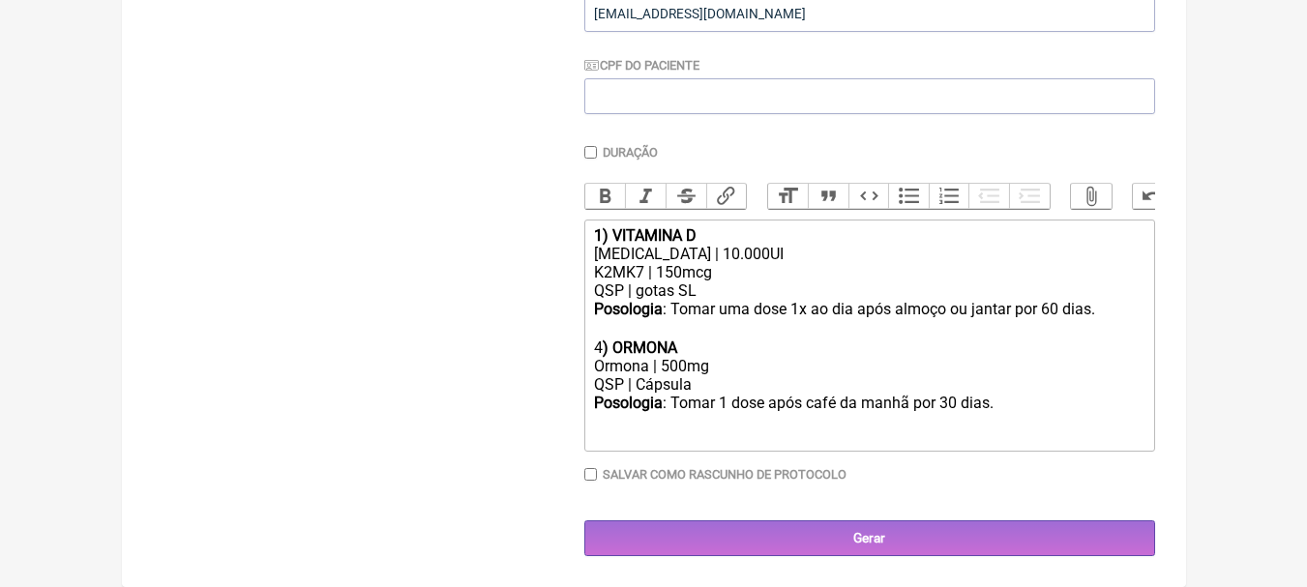
scroll to position [441, 0]
click at [718, 254] on div "[MEDICAL_DATA] | 10.000UI" at bounding box center [868, 254] width 549 height 18
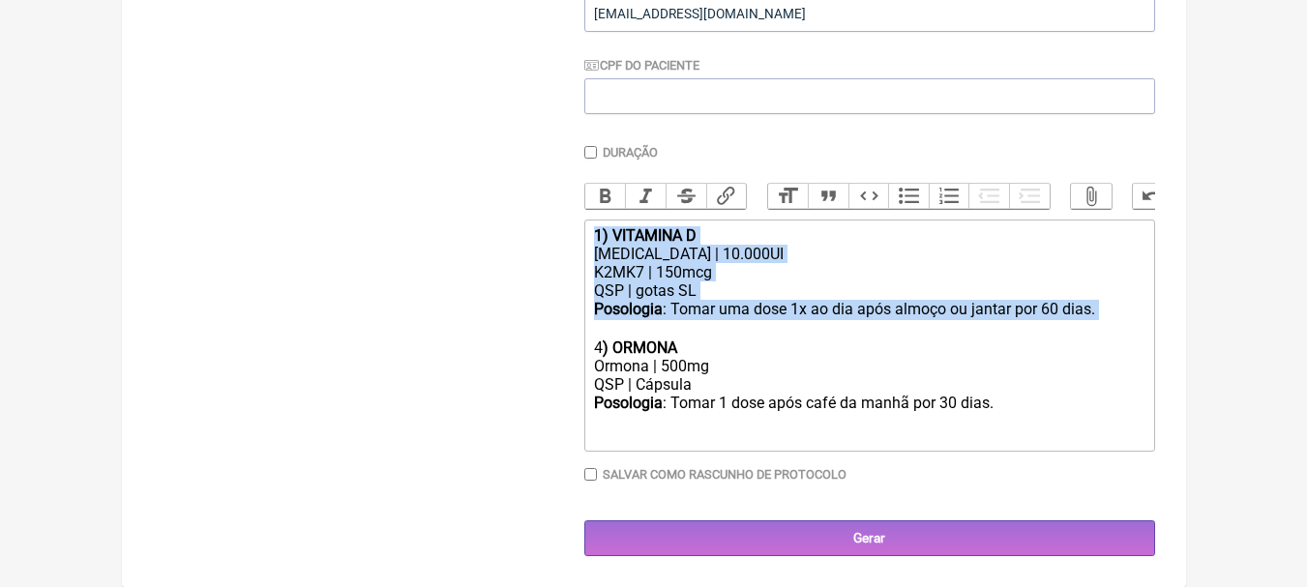
drag, startPoint x: 1075, startPoint y: 307, endPoint x: 433, endPoint y: 143, distance: 661.8
click at [434, 147] on form "Buscar Protocolos Formulas Suplementos / Cosméticos Paciente Andressa Cristina …" at bounding box center [654, 183] width 1002 height 750
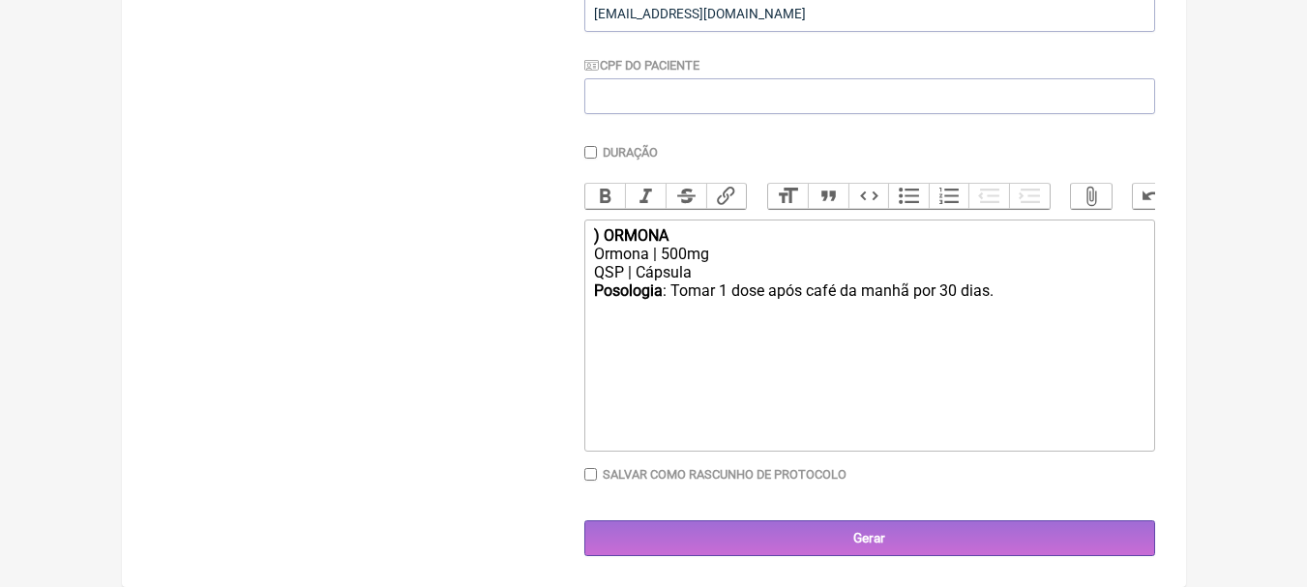
type trix-editor "<div>1<strong>) ORMONA</strong></div><div>Ormona | 500mg</div><div>QSP | Cápsul…"
click at [756, 251] on div "Ormona | 500mg" at bounding box center [868, 254] width 549 height 18
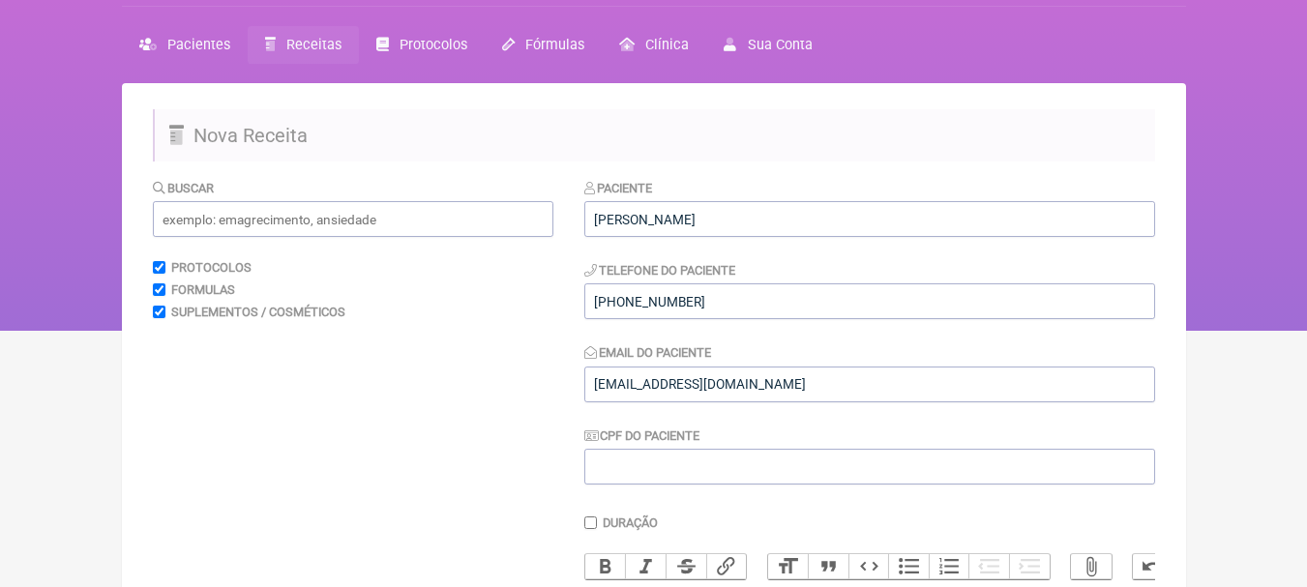
scroll to position [54, 0]
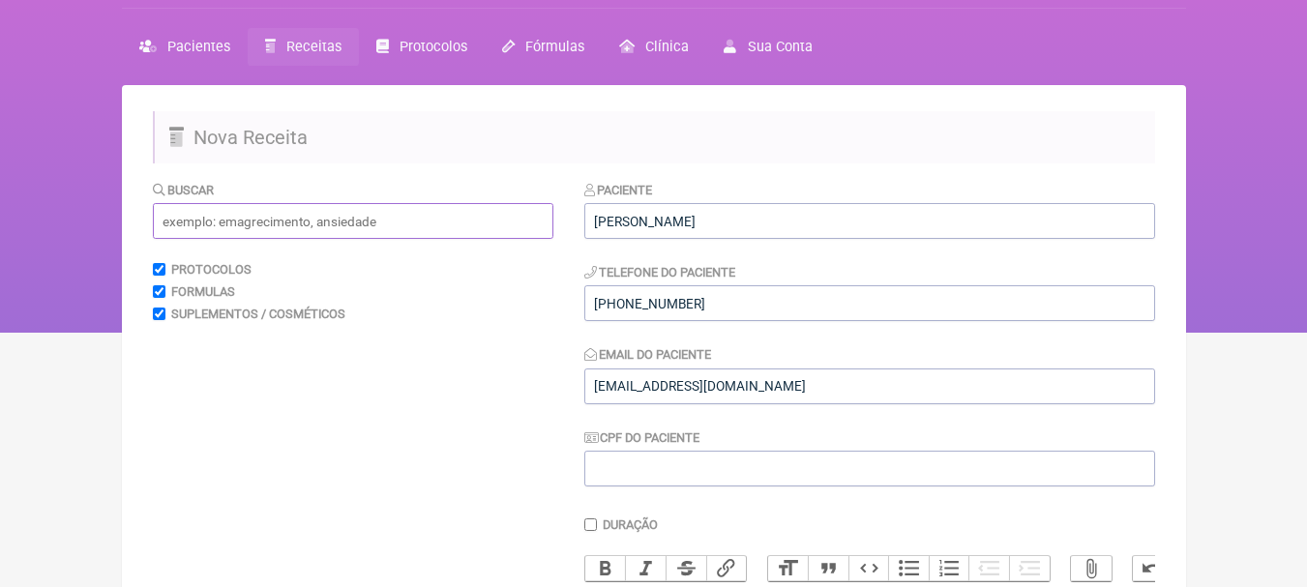
click at [341, 236] on input "text" at bounding box center [353, 221] width 400 height 36
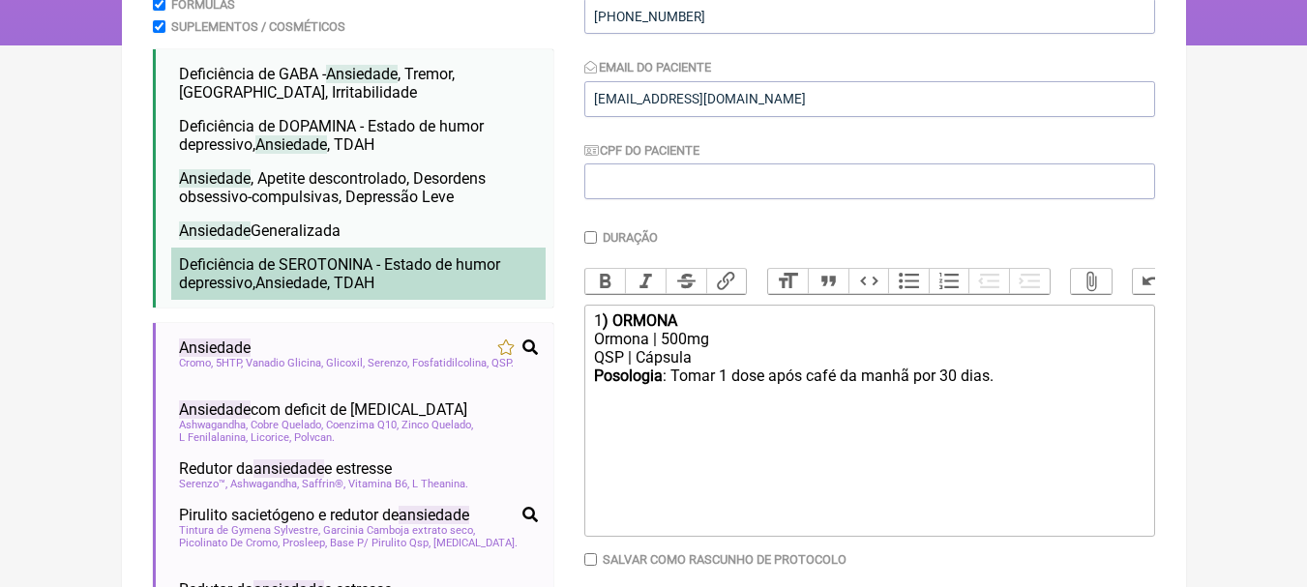
scroll to position [344, 0]
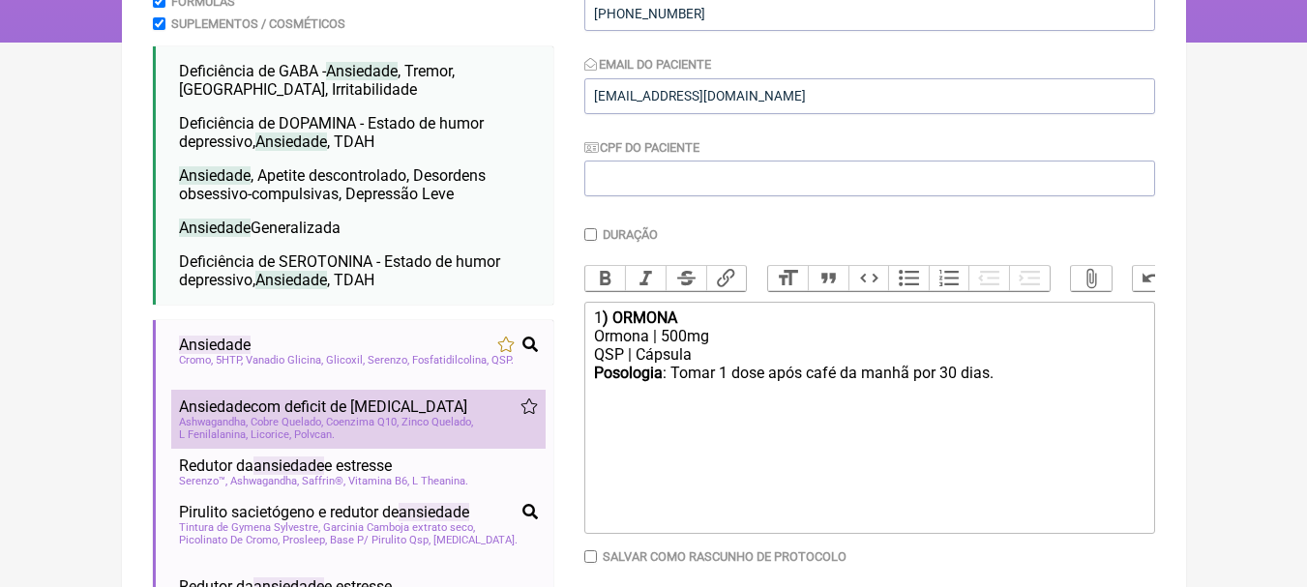
type input "ansiedade"
click at [384, 416] on span "Ansiedade com deficit de epinefrina" at bounding box center [323, 407] width 288 height 18
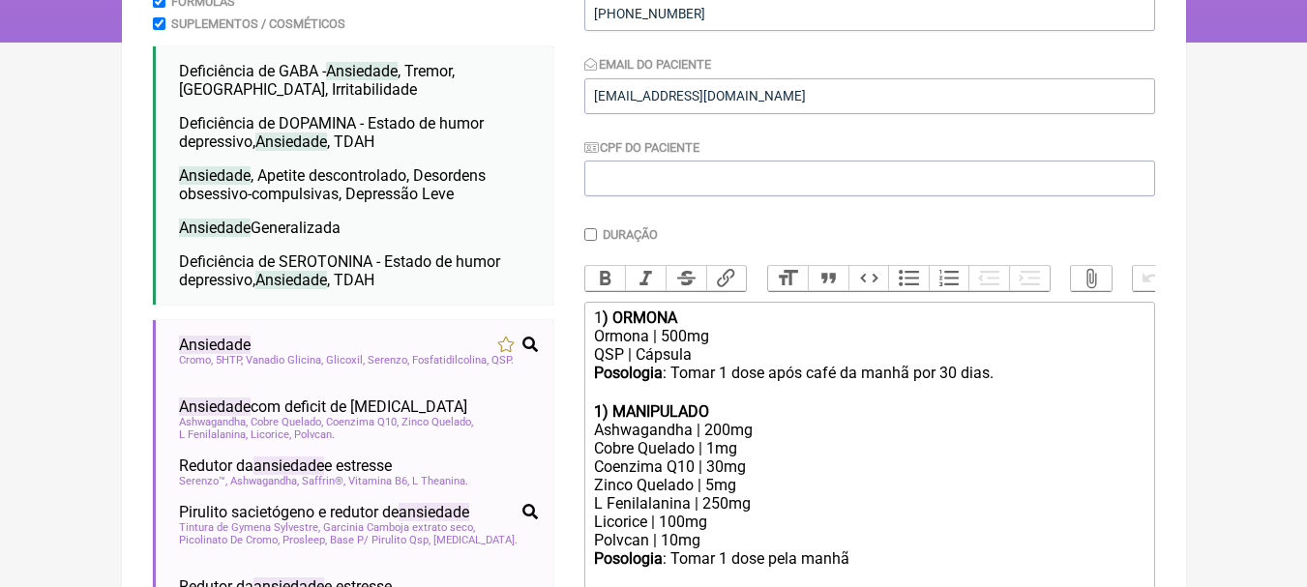
scroll to position [97, 0]
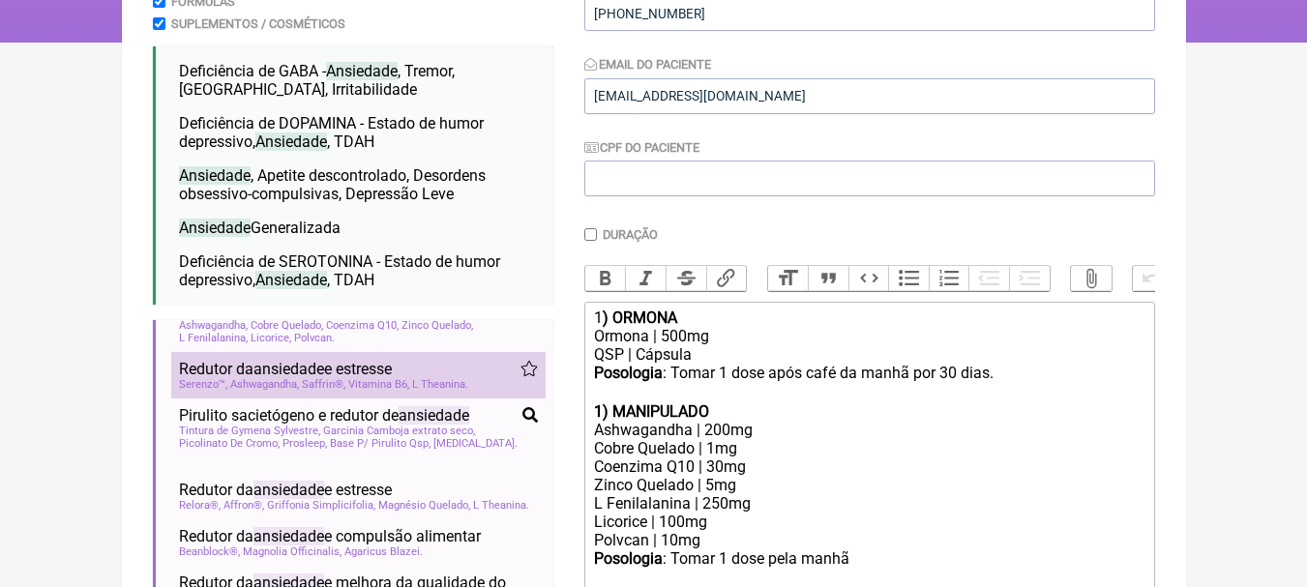
click at [378, 373] on span "Redutor da ansiedade e estresse" at bounding box center [285, 369] width 213 height 18
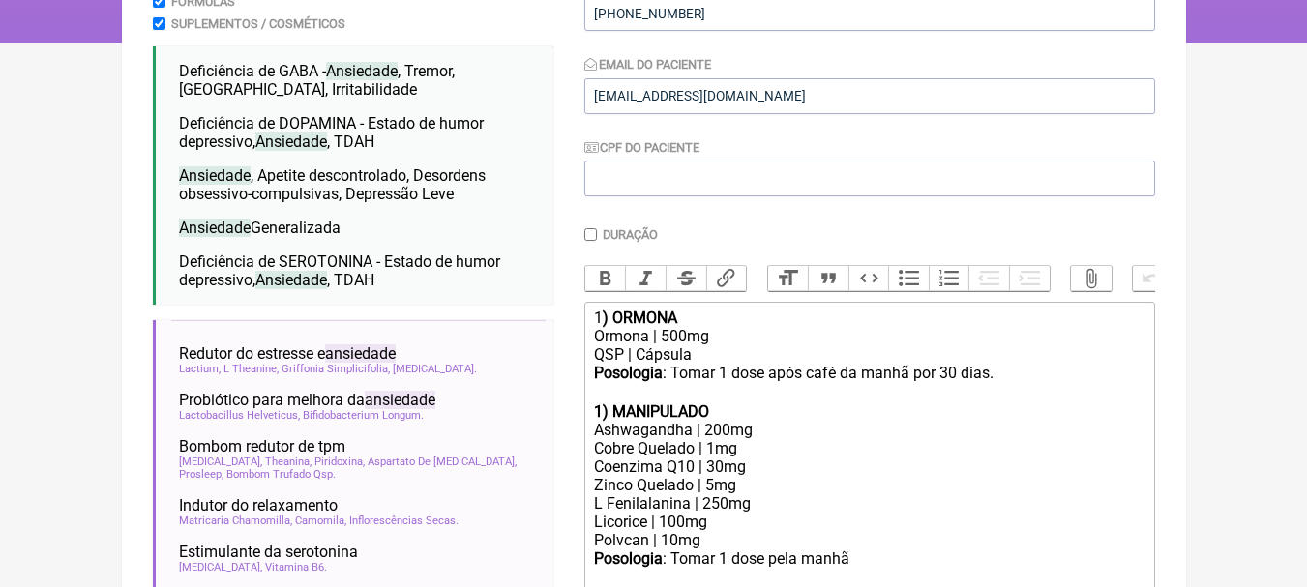
scroll to position [580, 0]
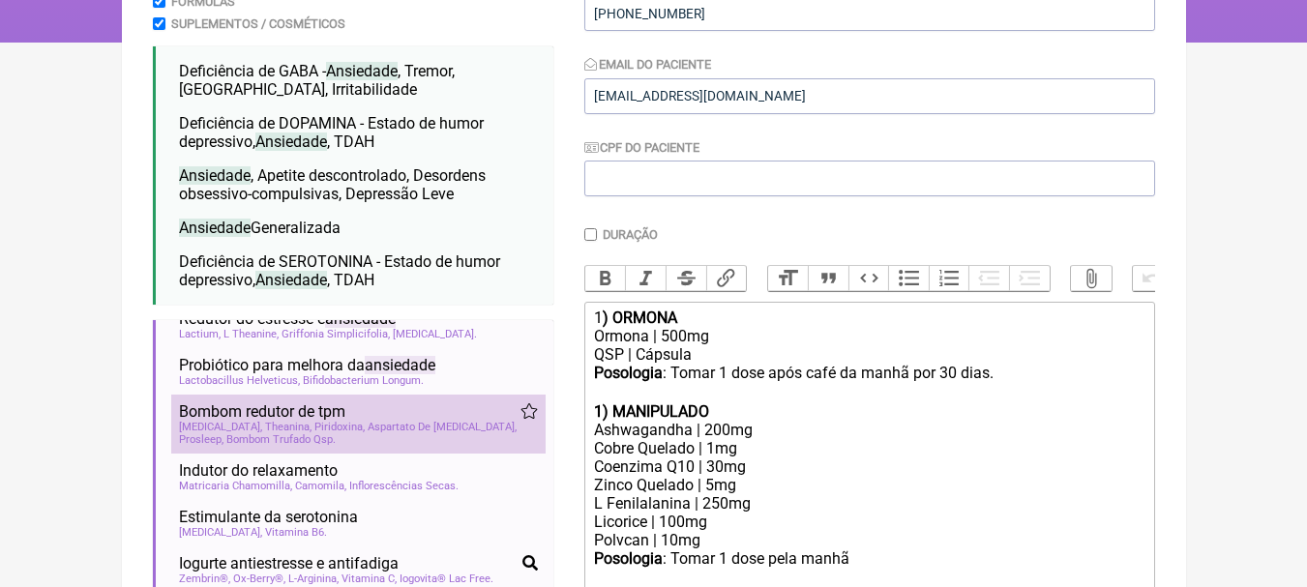
click at [412, 421] on div "Bombom redutor de tpm" at bounding box center [358, 411] width 359 height 18
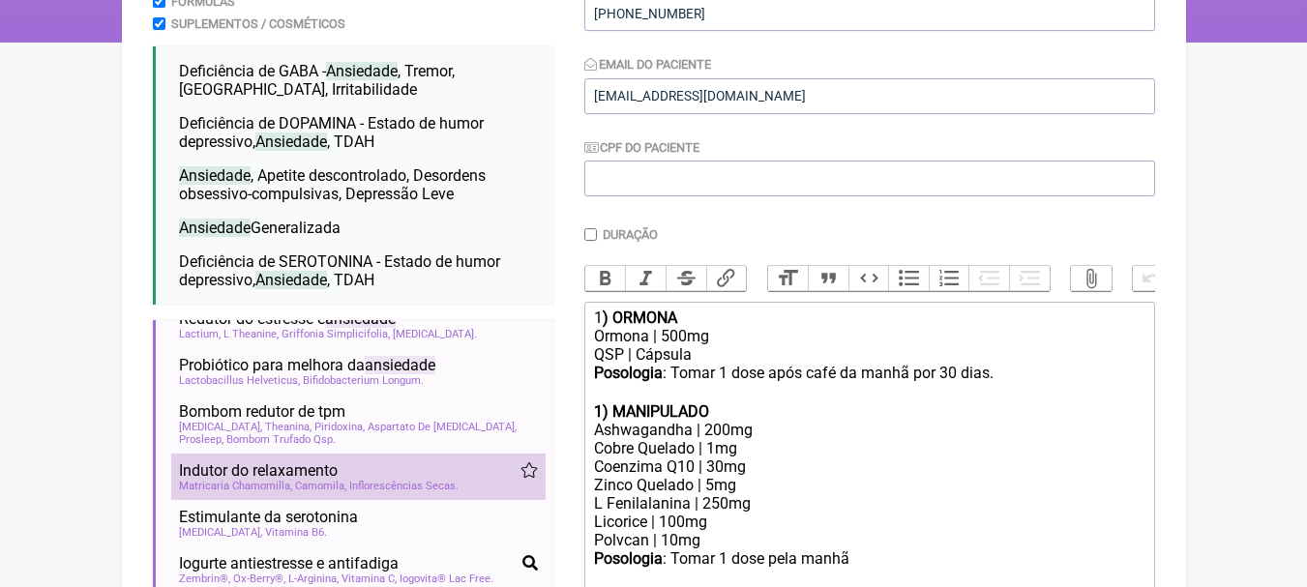
click at [460, 492] on div "Matricaria Chamomilla, Camomila, Inflorescências Secas" at bounding box center [358, 486] width 359 height 13
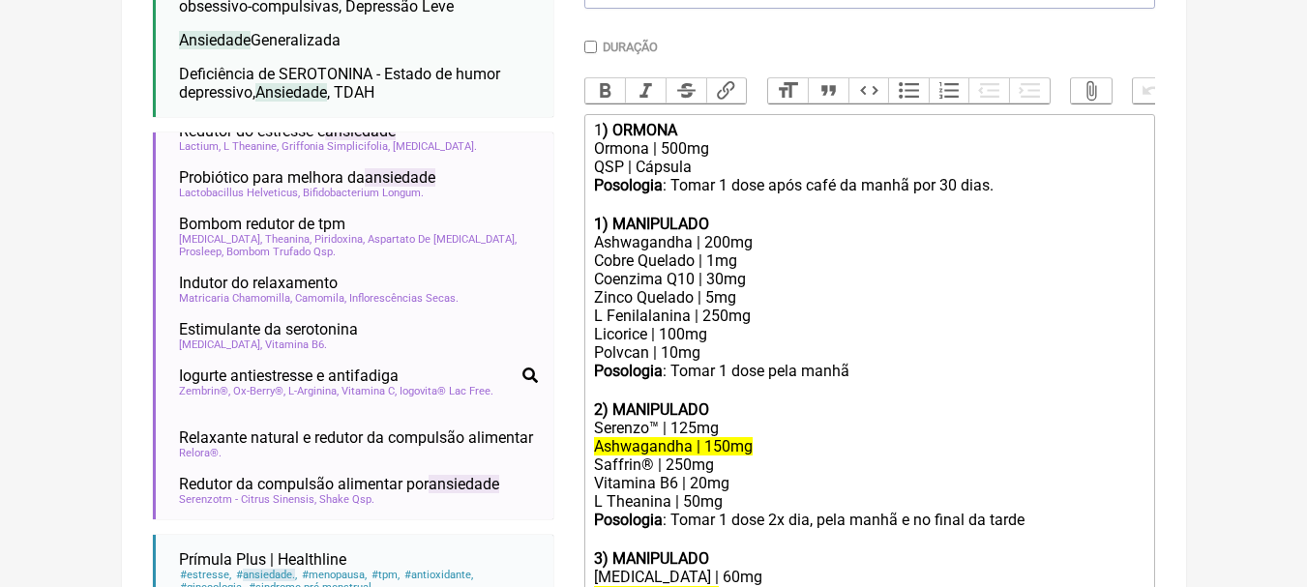
scroll to position [538, 0]
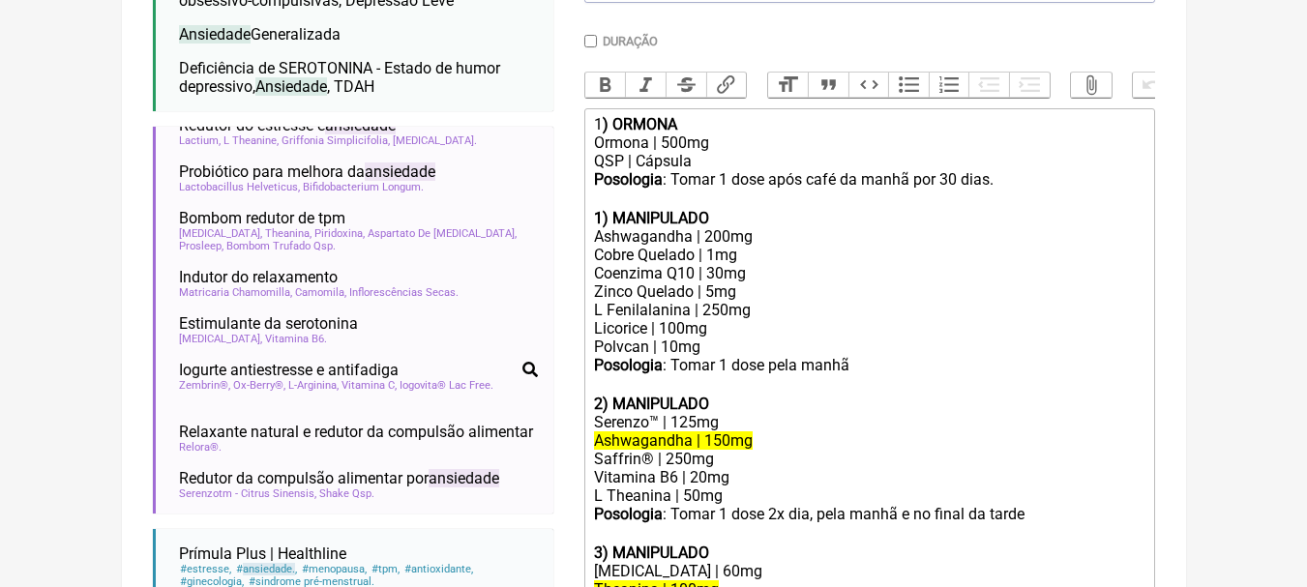
click at [767, 246] on div "Ashwagandha | 200mg" at bounding box center [868, 236] width 549 height 18
click at [755, 246] on div "Ashwagandha | 200mg" at bounding box center [868, 236] width 549 height 18
drag, startPoint x: 593, startPoint y: 268, endPoint x: 779, endPoint y: 277, distance: 185.9
click at [779, 277] on trix-editor "1 ) ORMONA Ormona | 500mg QSP | Cápsula Posologia : Tomar 1 dose após café da m…" at bounding box center [869, 451] width 571 height 686
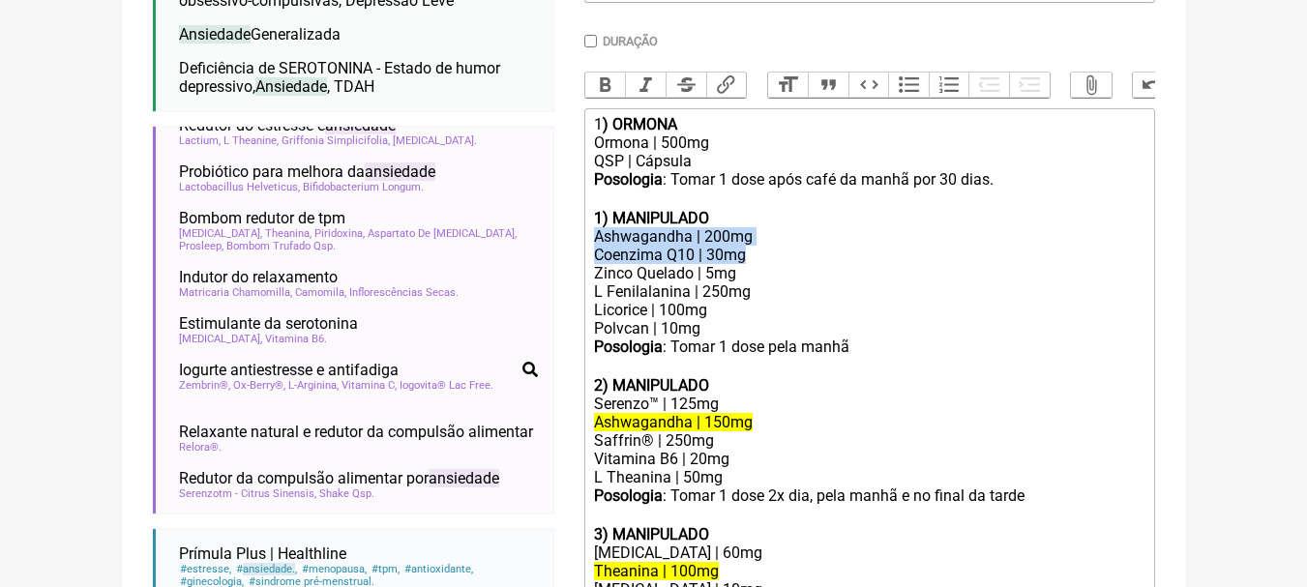
drag, startPoint x: 766, startPoint y: 270, endPoint x: 556, endPoint y: 260, distance: 210.1
click at [556, 260] on form "Buscar ansiedade Protocolos Formulas Suplementos / Cosméticos Deficiência de GA…" at bounding box center [654, 288] width 1002 height 1184
click at [841, 301] on div "L Fenilalanina | 250mg" at bounding box center [868, 291] width 549 height 18
drag, startPoint x: 760, startPoint y: 275, endPoint x: 540, endPoint y: 268, distance: 220.6
click at [540, 268] on form "Buscar ansiedade Protocolos Formulas Suplementos / Cosméticos Deficiência de GA…" at bounding box center [654, 288] width 1002 height 1184
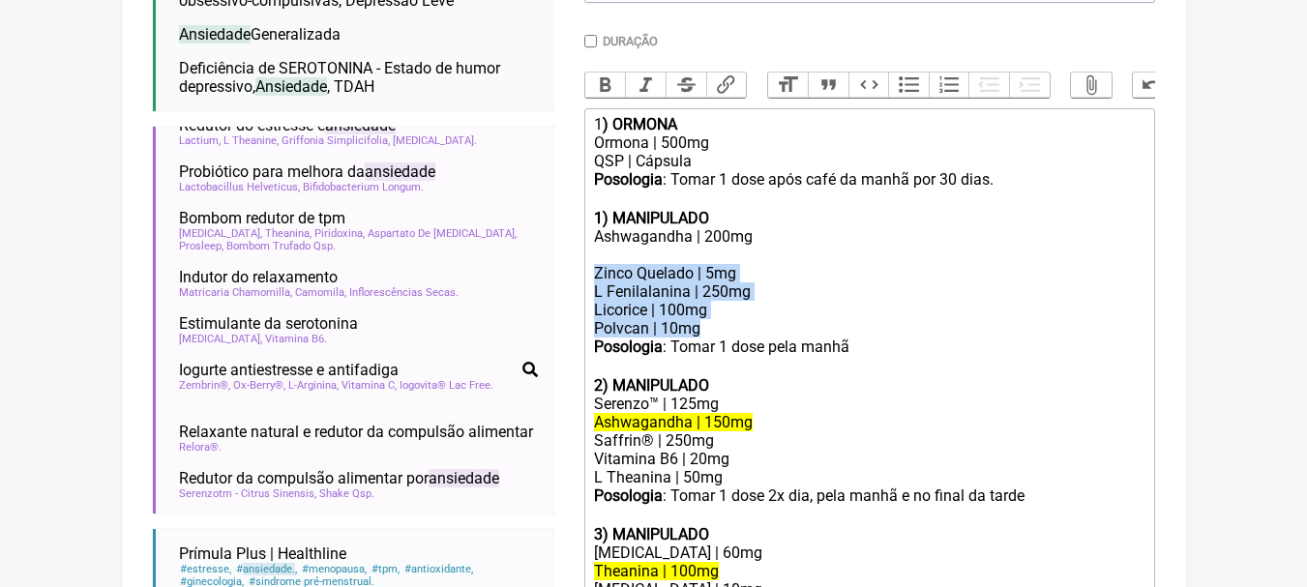
drag, startPoint x: 719, startPoint y: 339, endPoint x: 562, endPoint y: 289, distance: 164.3
click at [562, 289] on form "Buscar ansiedade Protocolos Formulas Suplementos / Cosméticos Deficiência de GA…" at bounding box center [654, 288] width 1002 height 1184
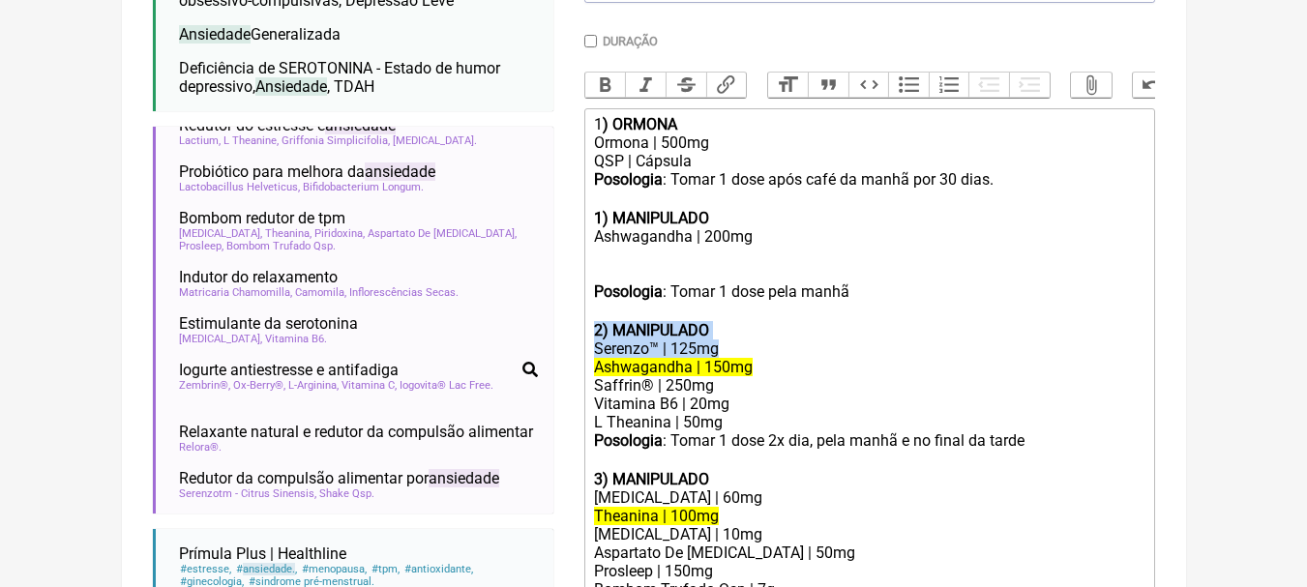
drag, startPoint x: 739, startPoint y: 362, endPoint x: 541, endPoint y: 344, distance: 199.1
click at [541, 344] on form "Buscar ansiedade Protocolos Formulas Suplementos / Cosméticos Deficiência de GA…" at bounding box center [654, 260] width 1002 height 1129
click at [744, 358] on div "Serenzo™ | 125mg" at bounding box center [868, 349] width 549 height 18
drag, startPoint x: 737, startPoint y: 361, endPoint x: 589, endPoint y: 358, distance: 148.0
click at [589, 358] on trix-editor "1 ) ORMONA Ormona | 500mg QSP | Cápsula Posologia : Tomar 1 dose após café da m…" at bounding box center [869, 414] width 571 height 612
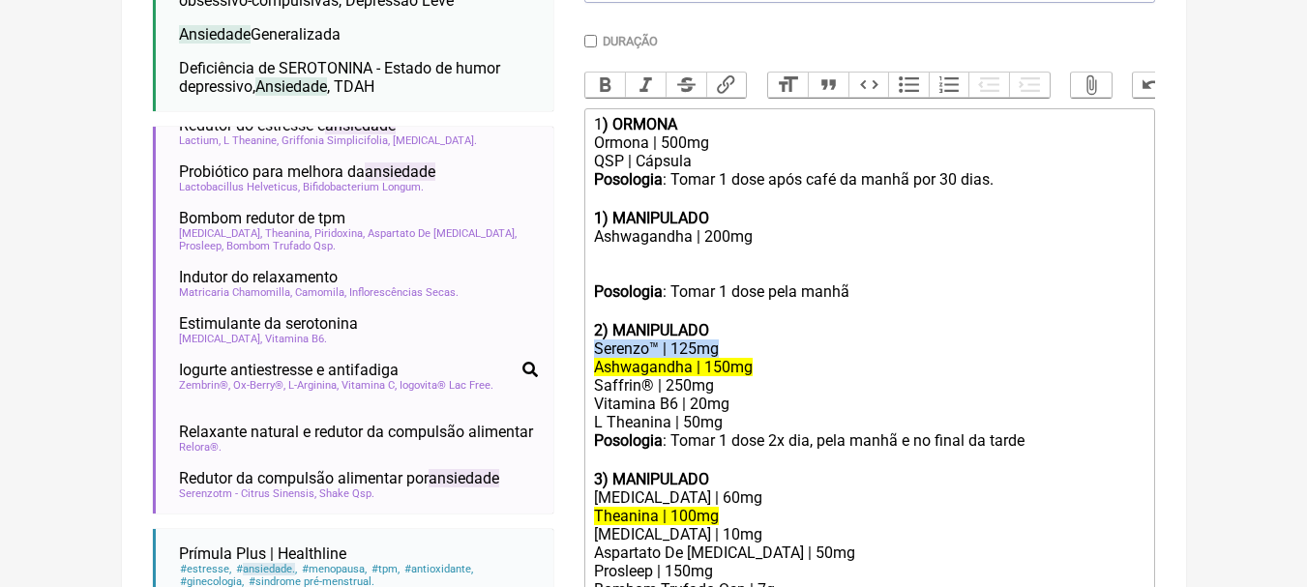
copy div "Serenzo™ | 125mg"
click at [734, 358] on div "Serenzo™ | 125mg" at bounding box center [868, 349] width 549 height 18
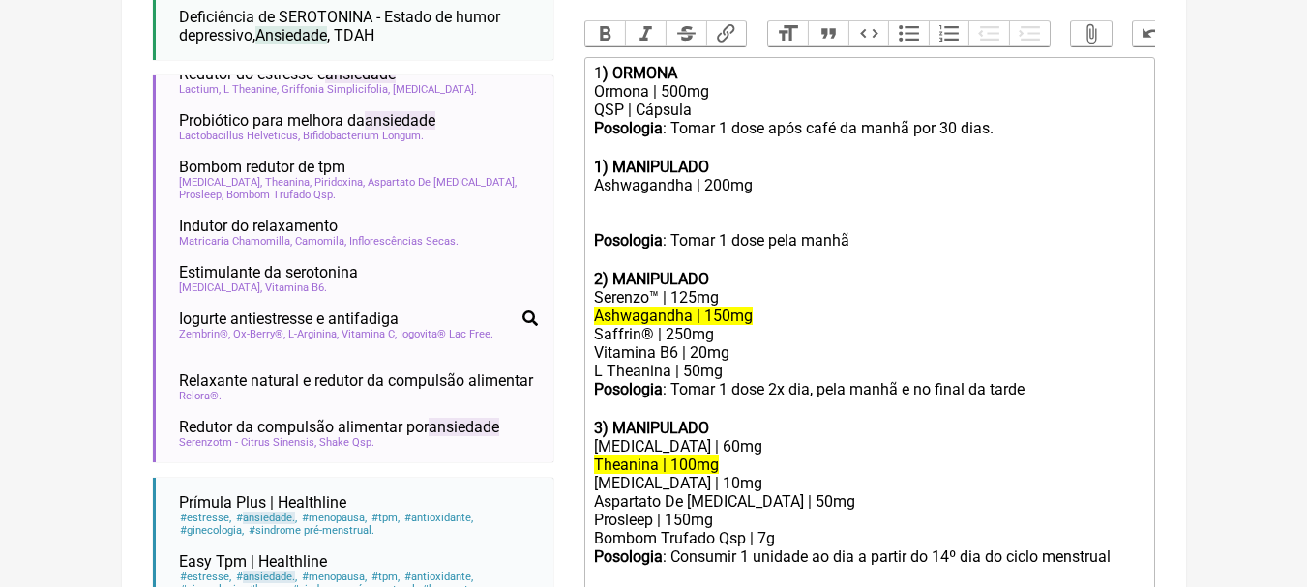
scroll to position [635, 0]
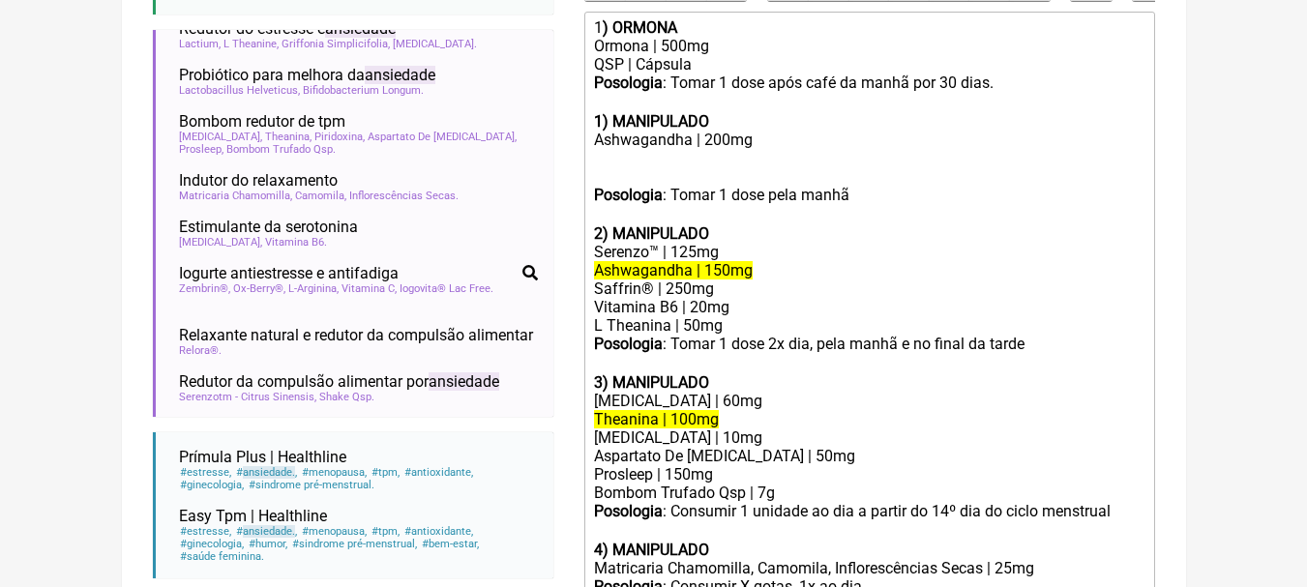
click at [691, 335] on div "L Theanina | 50mg" at bounding box center [868, 325] width 549 height 18
drag, startPoint x: 695, startPoint y: 415, endPoint x: 587, endPoint y: 415, distance: 108.3
click at [587, 415] on trix-editor "1 ) ORMONA Ormona | 500mg QSP | Cápsula Posologia : Tomar 1 dose após café da m…" at bounding box center [869, 318] width 571 height 612
copy div "5 Htp | 60mg"
click at [745, 316] on div "Vitamina B6 | 20mg" at bounding box center [868, 307] width 549 height 18
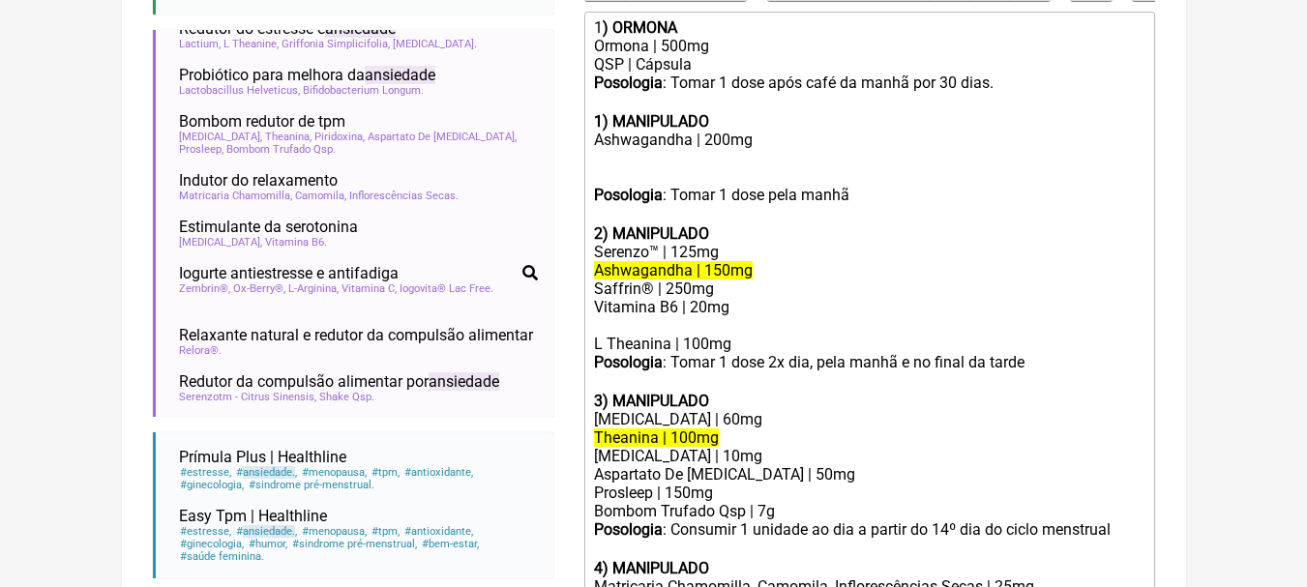
paste trix-editor "5 Htp | 60mg"
click at [631, 335] on div "Vitamina B6 | 20mg 5 Htp | 150mg" at bounding box center [868, 316] width 549 height 37
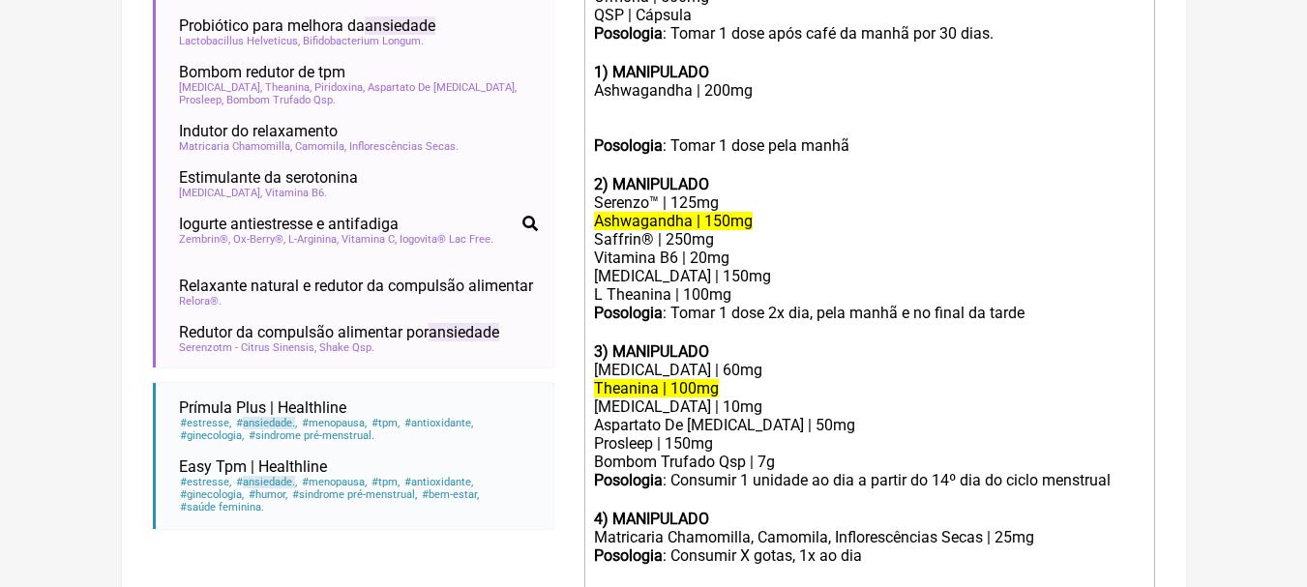
scroll to position [731, 0]
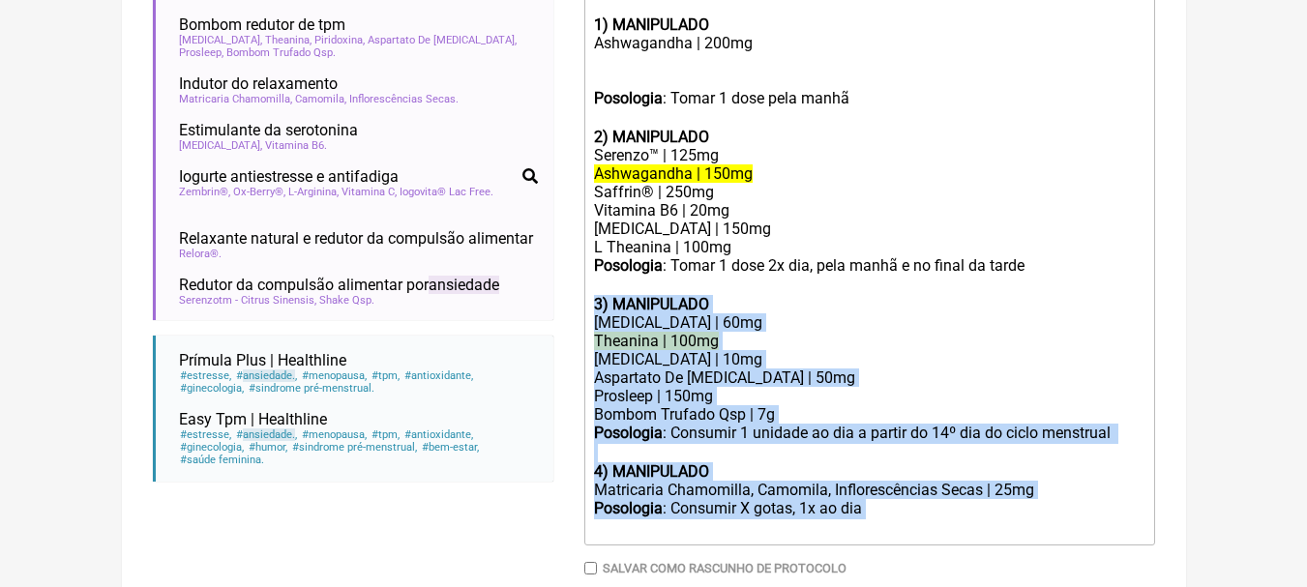
drag, startPoint x: 888, startPoint y: 533, endPoint x: 552, endPoint y: 317, distance: 399.0
click at [552, 317] on form "Buscar ansiedade Protocolos Formulas Suplementos / Cosméticos Deficiência de GA…" at bounding box center [654, 76] width 1002 height 1147
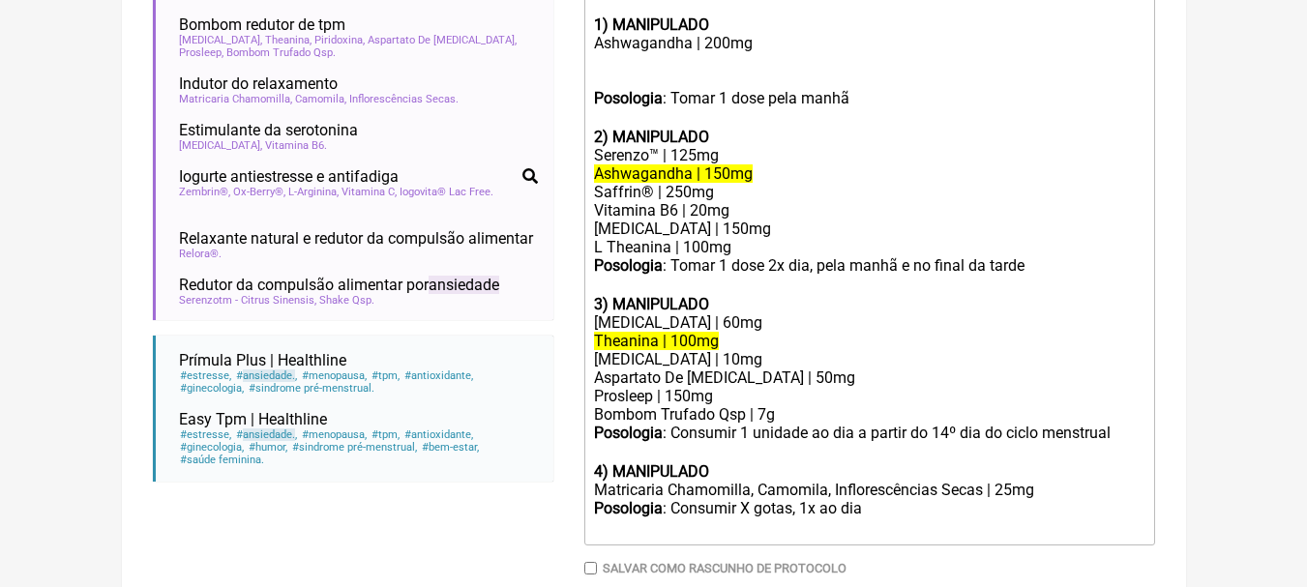
scroll to position [677, 0]
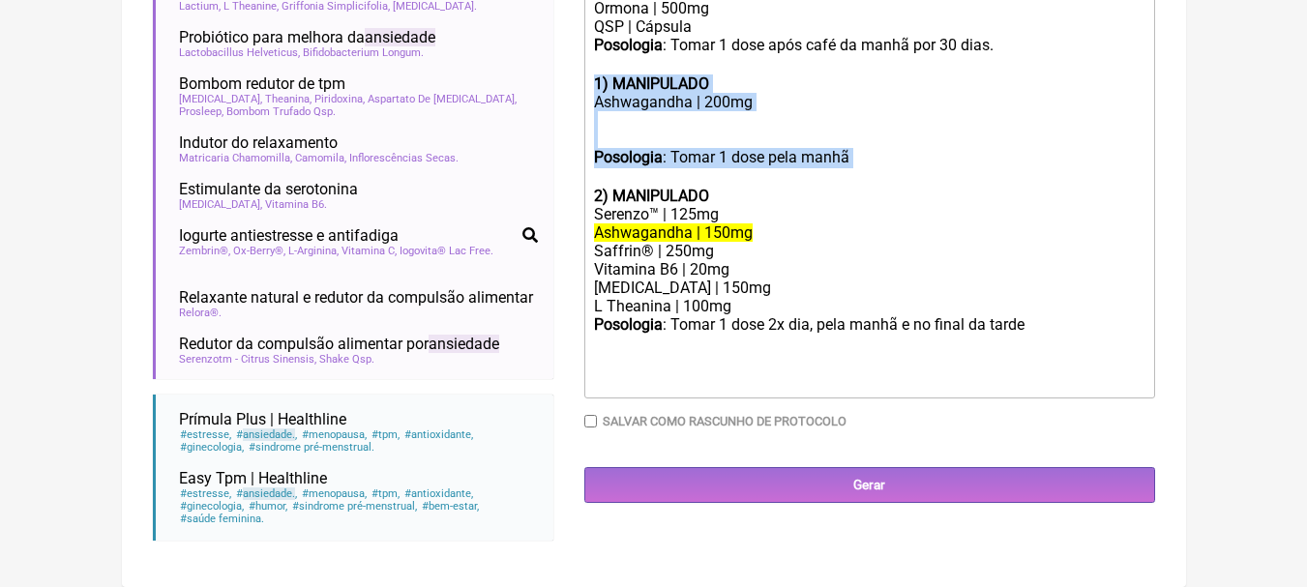
drag, startPoint x: 864, startPoint y: 164, endPoint x: 568, endPoint y: 96, distance: 303.9
click at [568, 96] on form "Buscar ansiedade Protocolos Formulas Suplementos / Cosméticos Deficiência de GA…" at bounding box center [654, 59] width 1002 height 994
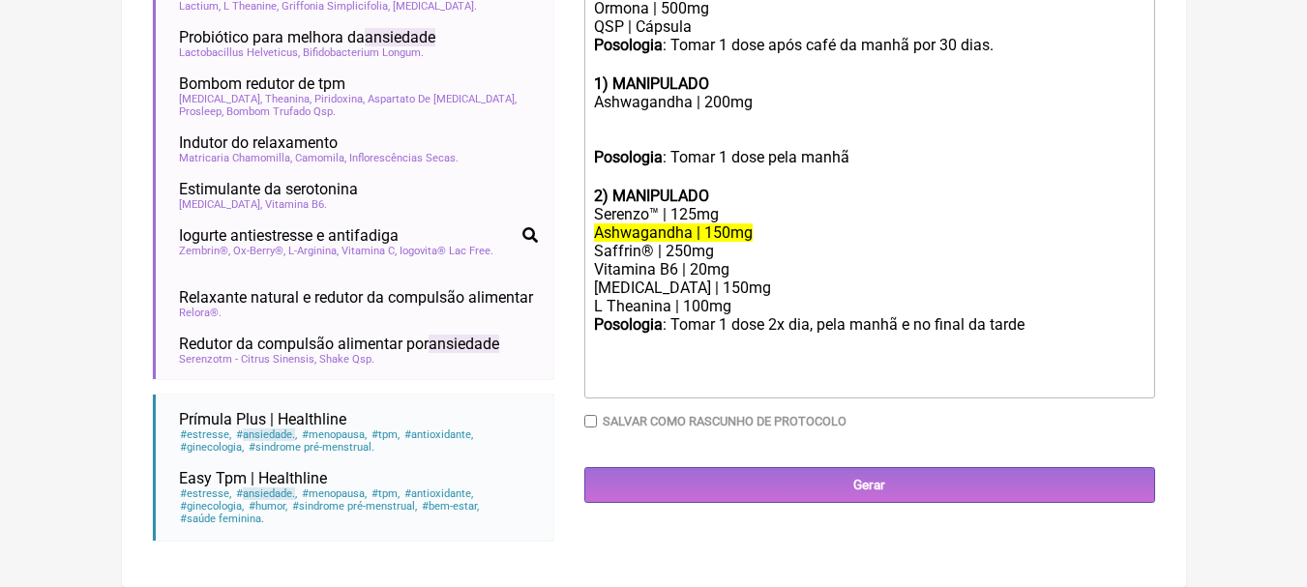
click at [921, 273] on div "Vitamina B6 | 20mg 5 HTP | 150mg" at bounding box center [868, 278] width 549 height 37
drag, startPoint x: 773, startPoint y: 115, endPoint x: 585, endPoint y: 108, distance: 187.8
click at [585, 108] on trix-editor "1 ) ORMONA Ormona | 500mg QSP | Cápsula Posologia : Tomar 1 dose após café da m…" at bounding box center [869, 186] width 571 height 425
copy div "Ashwagandha | 200mg"
click at [733, 223] on div "Serenzo™ | 125mg" at bounding box center [868, 214] width 549 height 18
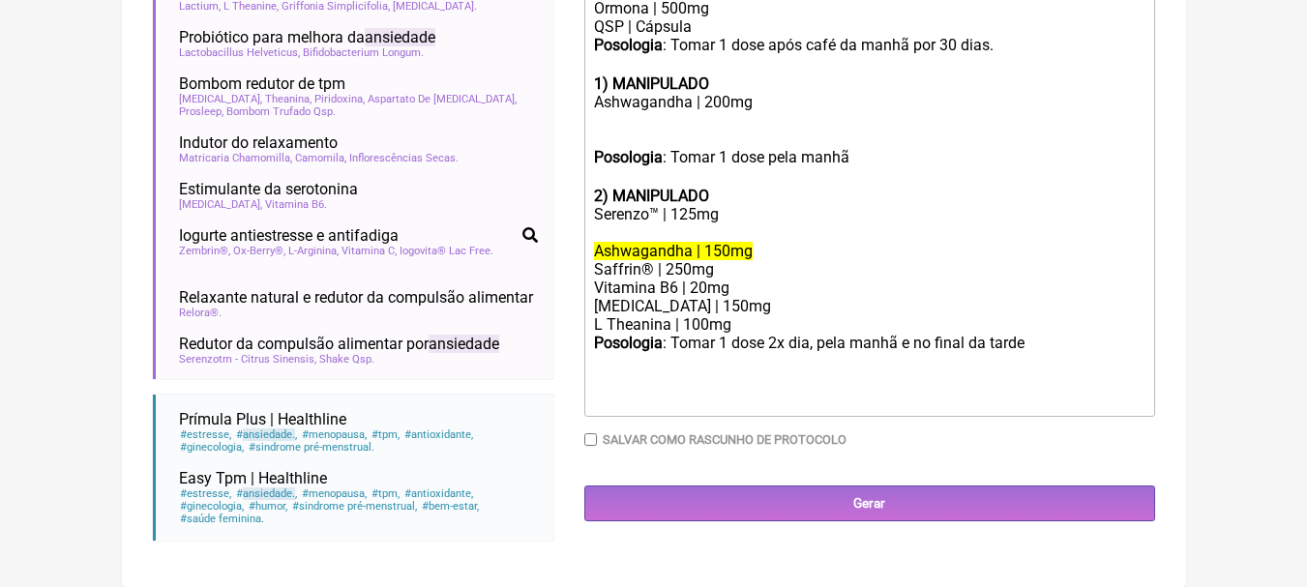
paste trix-editor "Ashwagandha | 200mg"
click at [657, 221] on div "Serenzo™ | 125mg Ashwagandha | 200mg" at bounding box center [868, 223] width 549 height 37
click at [754, 216] on div "Serenzo | 125mg Ashwagandha | 200mg" at bounding box center [868, 223] width 549 height 37
click at [680, 219] on div "Serenzo | 125mg Ashwagandha | 200mg" at bounding box center [868, 223] width 549 height 37
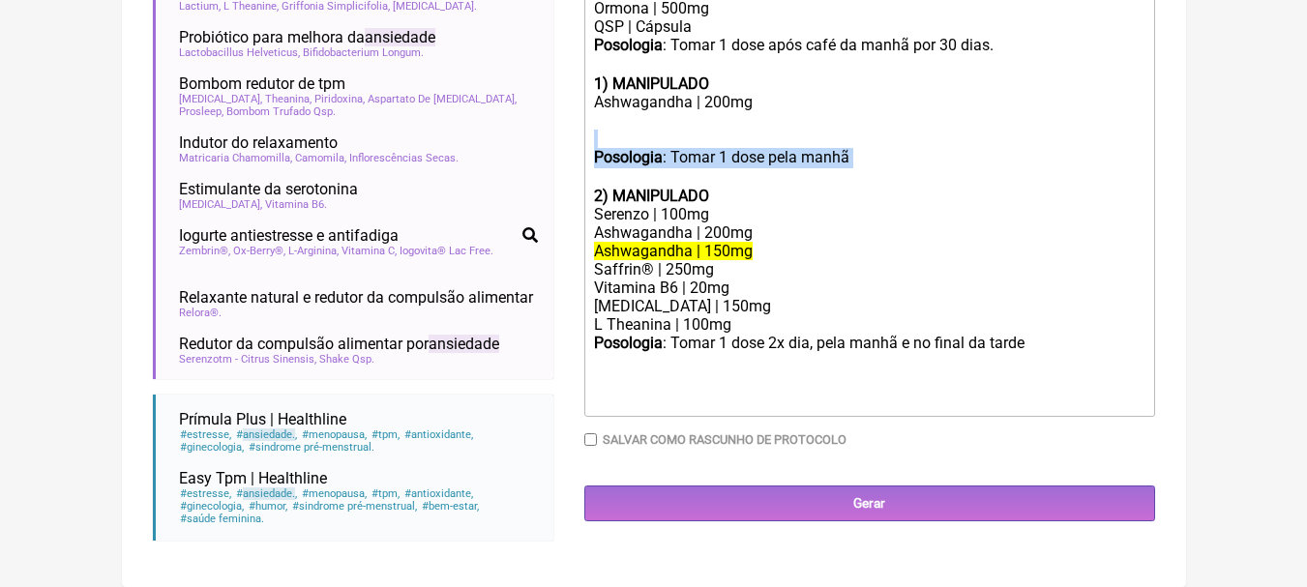
click at [869, 164] on trix-editor "1 ) ORMONA Ormona | 500mg QSP | Cápsula Posologia : Tomar 1 dose após café da m…" at bounding box center [869, 195] width 571 height 443
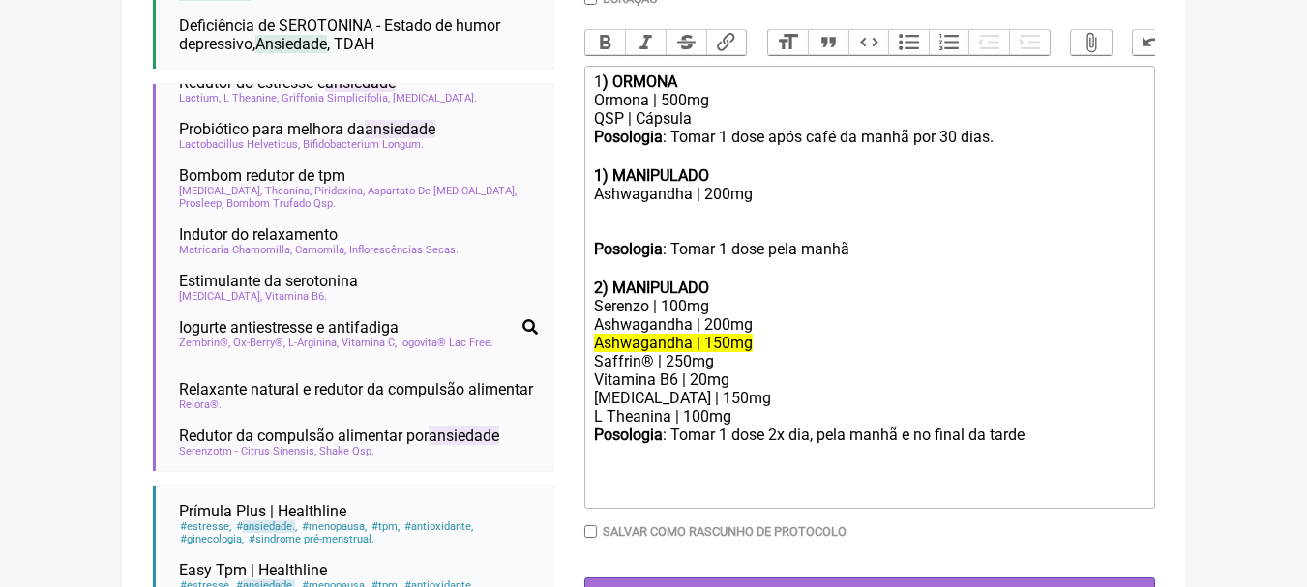
click at [912, 279] on div "Posologia : Tomar 1 dose pela manhã ㅤ" at bounding box center [868, 259] width 549 height 39
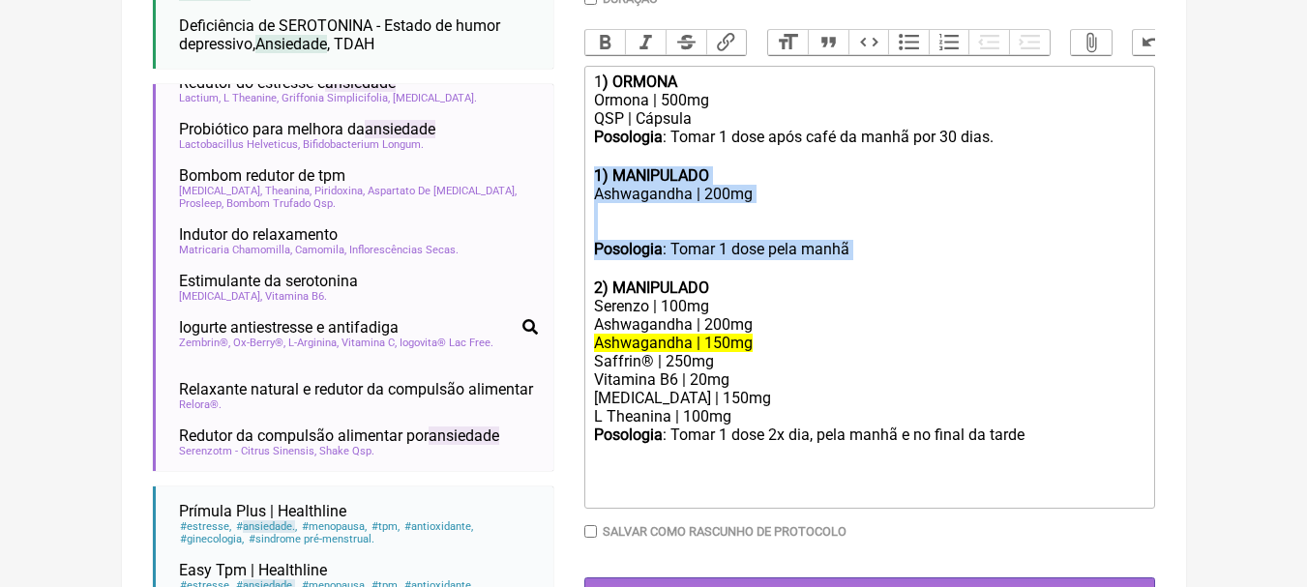
drag, startPoint x: 862, startPoint y: 254, endPoint x: 568, endPoint y: 193, distance: 300.3
click at [568, 193] on form "Buscar ansiedade Protocolos Formulas Suplementos / Cosméticos Deficiência de GA…" at bounding box center [654, 151] width 1002 height 994
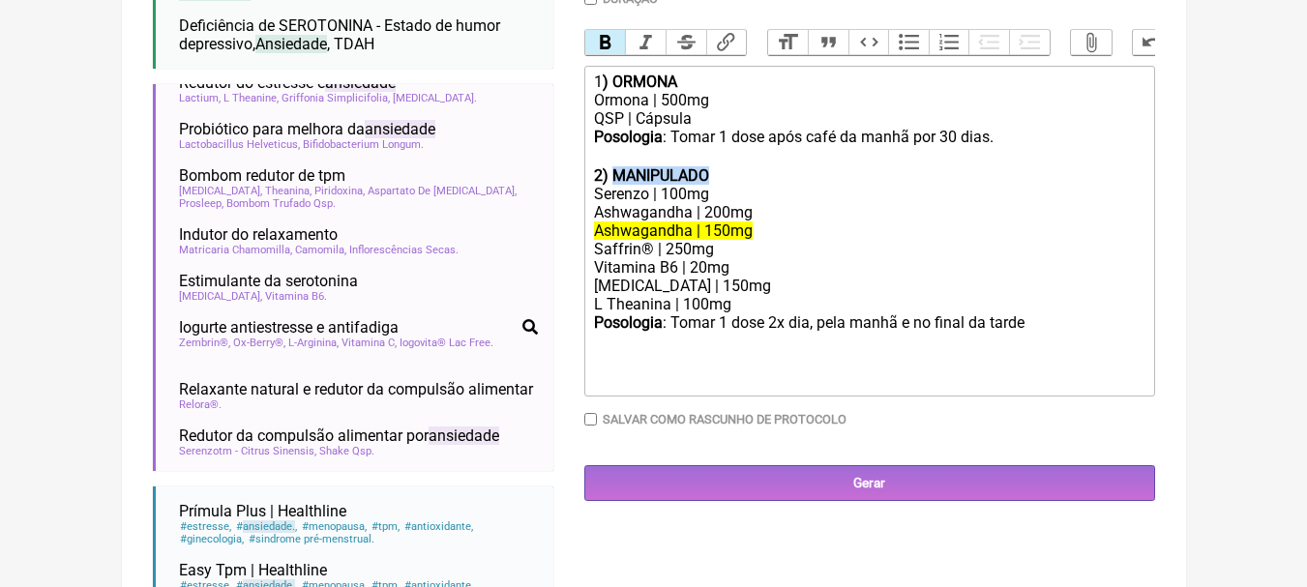
drag, startPoint x: 767, startPoint y: 192, endPoint x: 614, endPoint y: 189, distance: 152.9
click at [614, 185] on div "2) MANIPULADO" at bounding box center [868, 175] width 549 height 18
click at [667, 208] on div "Serenzo | 100mg Ashwagandha | 200mg" at bounding box center [868, 203] width 549 height 37
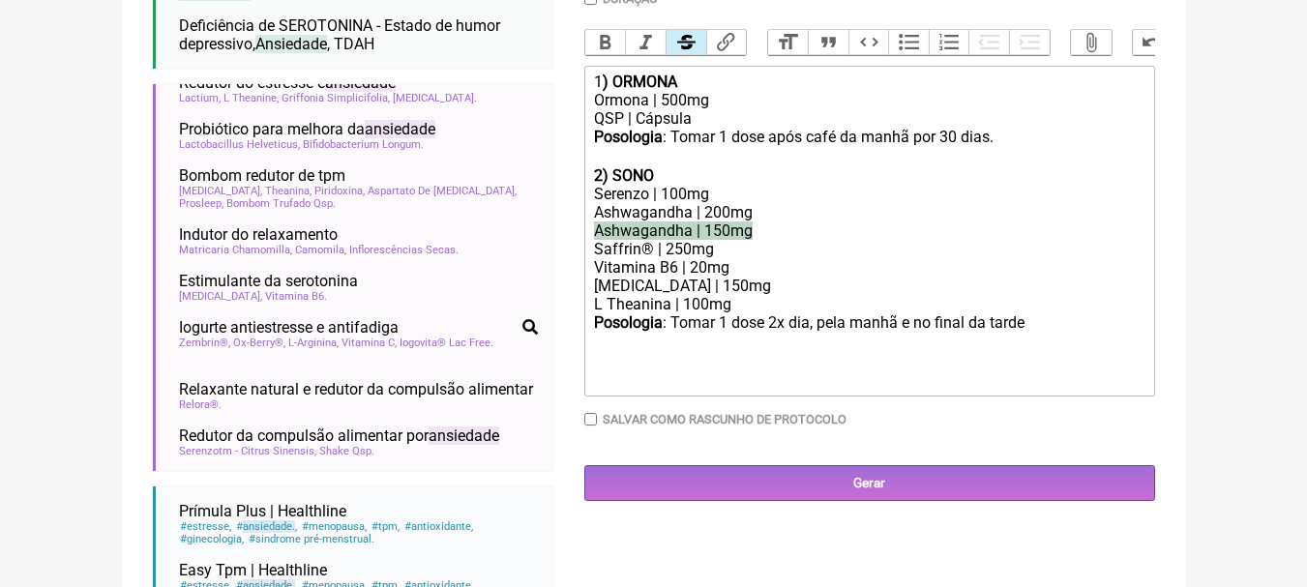
drag, startPoint x: 702, startPoint y: 246, endPoint x: 545, endPoint y: 253, distance: 157.9
click at [545, 253] on form "Buscar ansiedade Protocolos Formulas Suplementos / Cosméticos Deficiência de GA…" at bounding box center [654, 151] width 1002 height 994
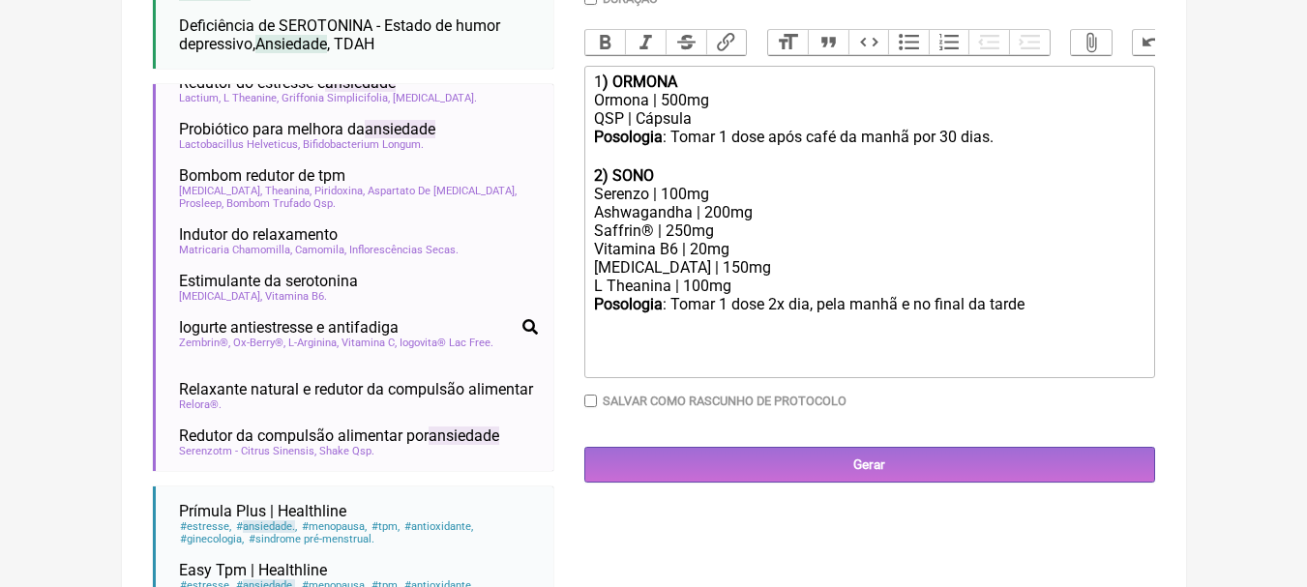
click at [652, 240] on div "Saffrin® | 250mg" at bounding box center [868, 231] width 549 height 18
drag, startPoint x: 719, startPoint y: 246, endPoint x: 531, endPoint y: 244, distance: 187.7
click at [532, 245] on form "Buscar ansiedade Protocolos Formulas Suplementos / Cosméticos Deficiência de GA…" at bounding box center [654, 151] width 1002 height 994
click at [800, 274] on div "Vitamina B6 | 20mg 5 HTP | 150mg" at bounding box center [868, 258] width 549 height 37
click at [705, 237] on div "Saffrin | 250mg" at bounding box center [868, 231] width 549 height 18
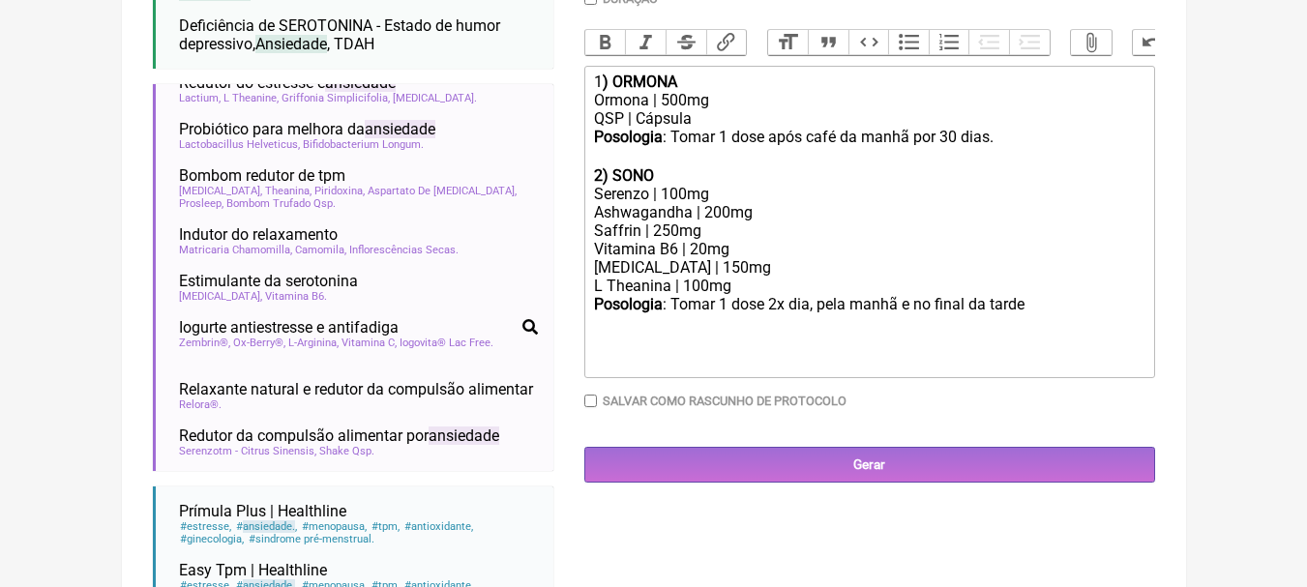
click at [672, 240] on div "Saffrin | 250mg" at bounding box center [868, 231] width 549 height 18
click at [730, 260] on div "Vitamina B6 | 20mg 5 HTP | 150mg" at bounding box center [868, 258] width 549 height 37
click at [706, 277] on div "Vitamina B6 | 20mg 5 HTP | 150mg" at bounding box center [868, 258] width 549 height 37
click at [723, 295] on div "L Theanina | 100mg" at bounding box center [868, 286] width 549 height 18
drag, startPoint x: 767, startPoint y: 314, endPoint x: 1092, endPoint y: 319, distance: 325.0
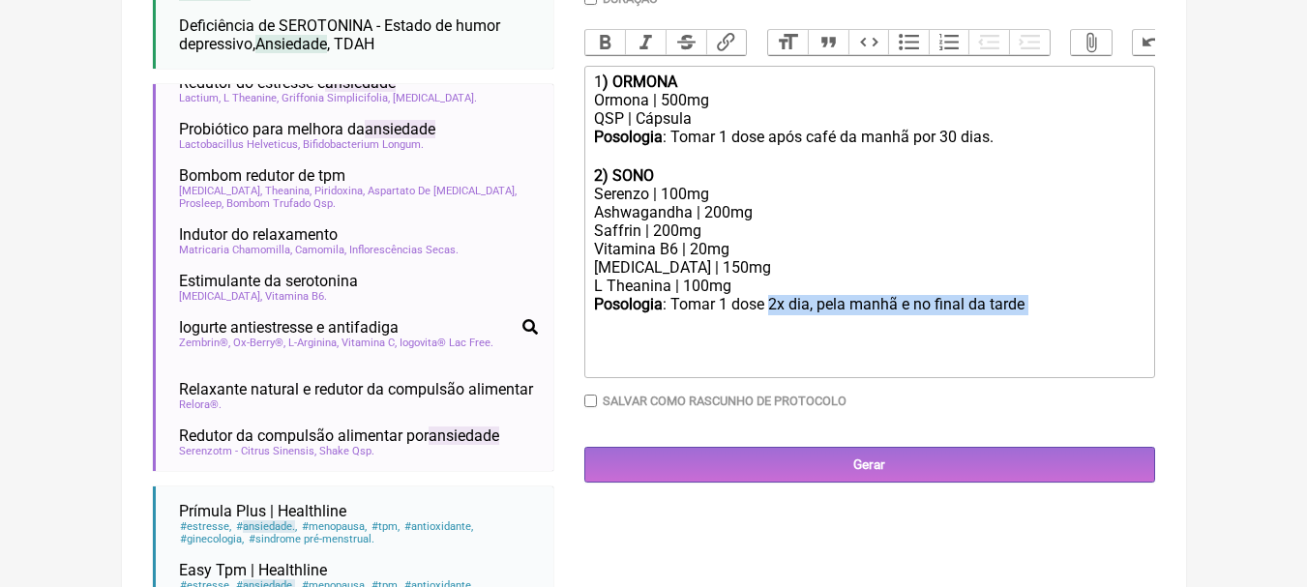
click at [1092, 319] on div "Posologia : Tomar 1 dose 2x dia, pela manhã e no final da tarde ㅤ" at bounding box center [868, 314] width 549 height 39
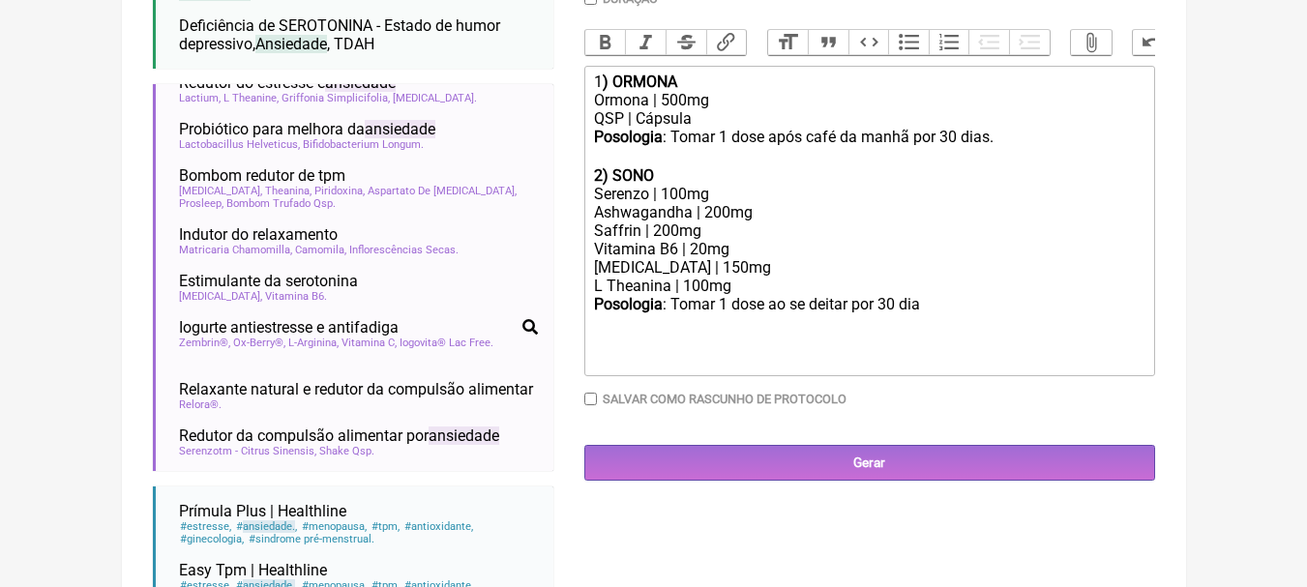
type trix-editor "<div>1<strong>) ORMONA</strong></div><div>Ormona | 500mg</div><div>QSP | Cápsul…"
